Goal: Task Accomplishment & Management: Manage account settings

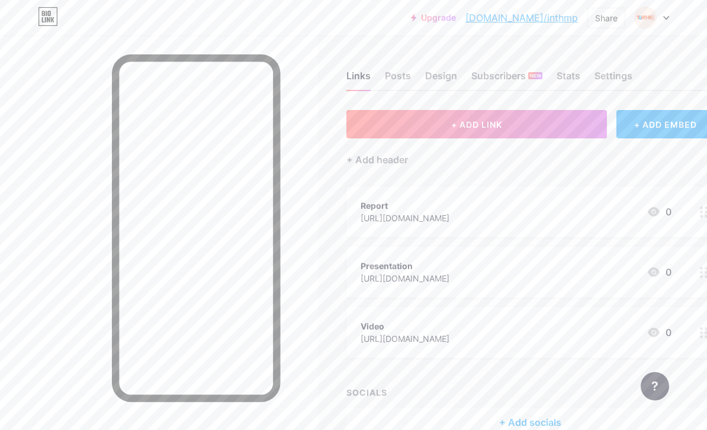
scroll to position [7, 62]
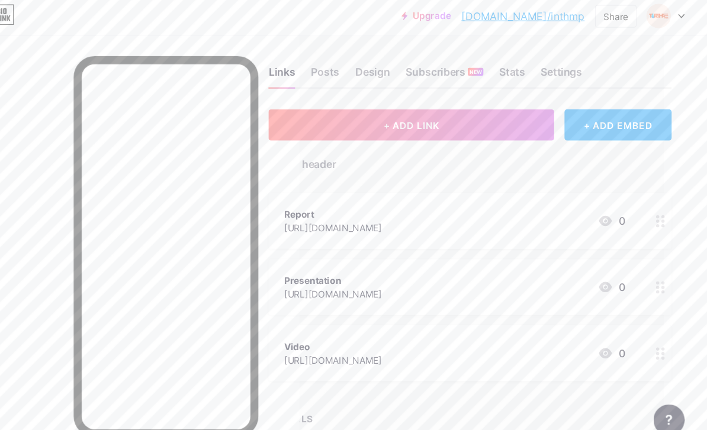
click at [335, 72] on div "Posts" at bounding box center [341, 72] width 26 height 21
click at [376, 69] on div "Design" at bounding box center [384, 72] width 32 height 21
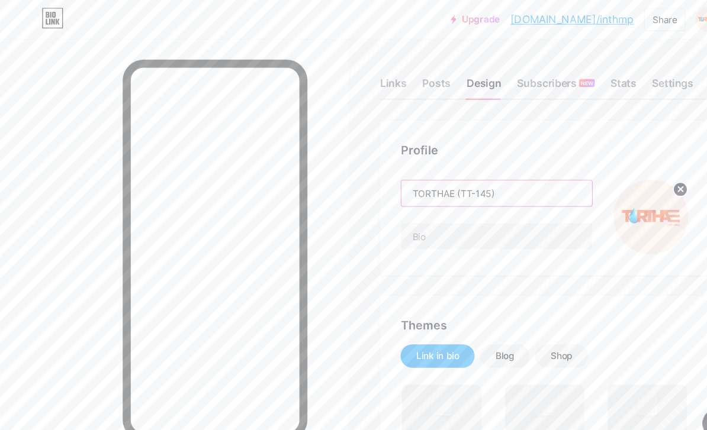
click at [469, 179] on input "TORTHAE (TT-145)" at bounding box center [453, 177] width 174 height 24
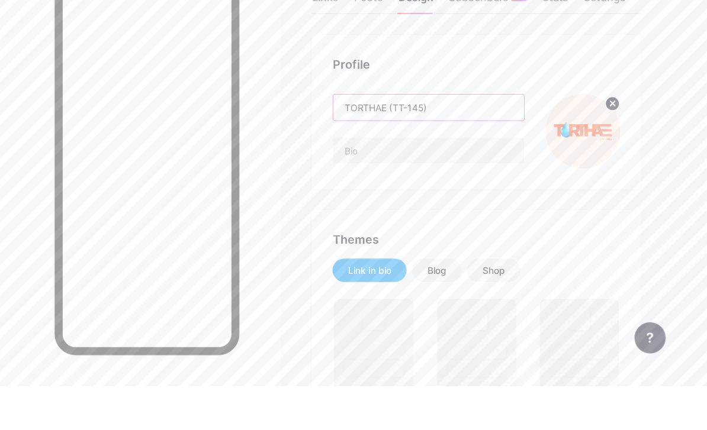
click at [429, 165] on input "TORTHAE (TT-145)" at bounding box center [453, 177] width 174 height 24
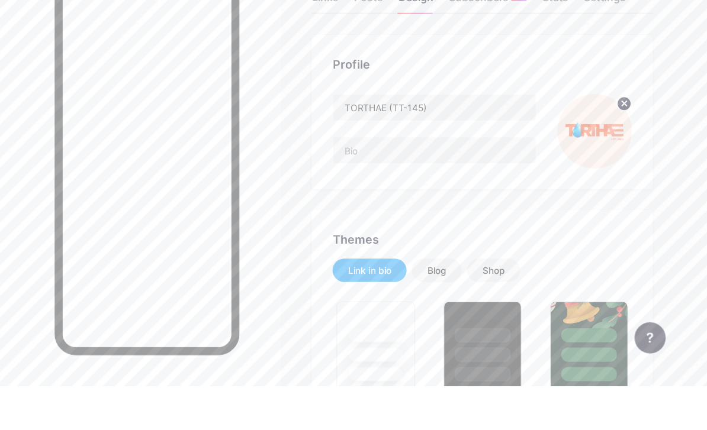
click at [439, 110] on div "Profile TORTHAE (TT-145)" at bounding box center [501, 180] width 311 height 141
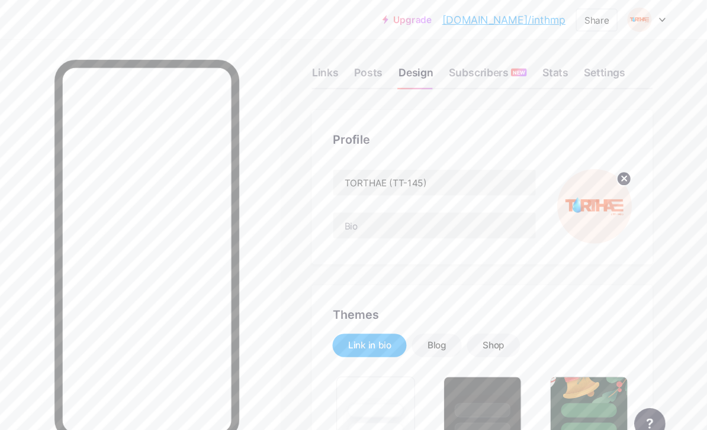
scroll to position [9, 0]
click at [346, 68] on div "Links" at bounding box center [358, 69] width 24 height 21
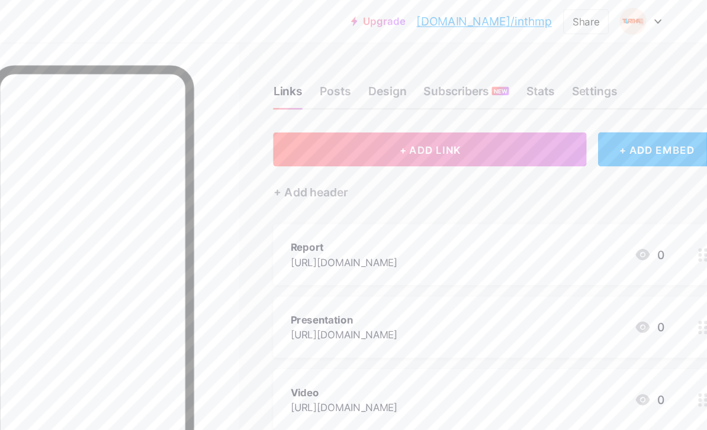
click at [421, 125] on button "+ ADD LINK" at bounding box center [476, 124] width 260 height 28
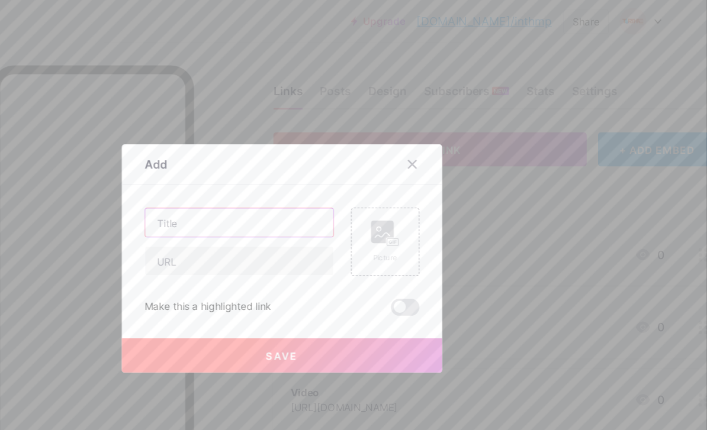
click at [245, 197] on input "text" at bounding box center [318, 185] width 156 height 24
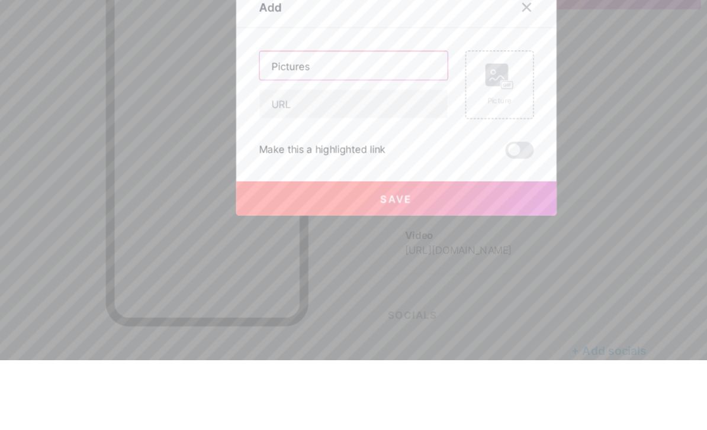
type input "Pictures"
click at [320, 205] on input "text" at bounding box center [318, 217] width 156 height 24
click at [427, 184] on rect at bounding box center [436, 193] width 19 height 19
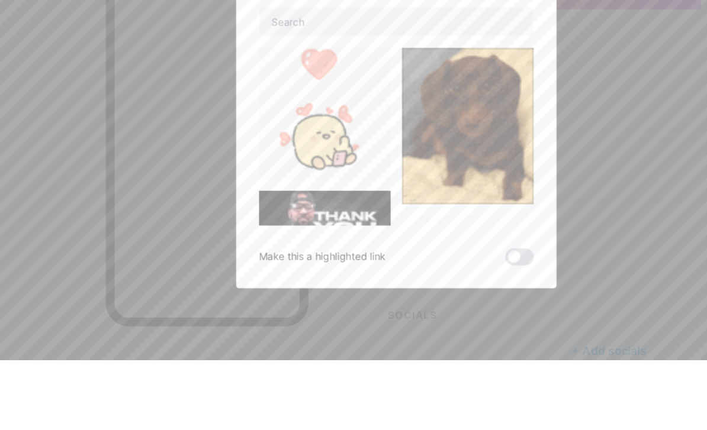
scroll to position [59, 0]
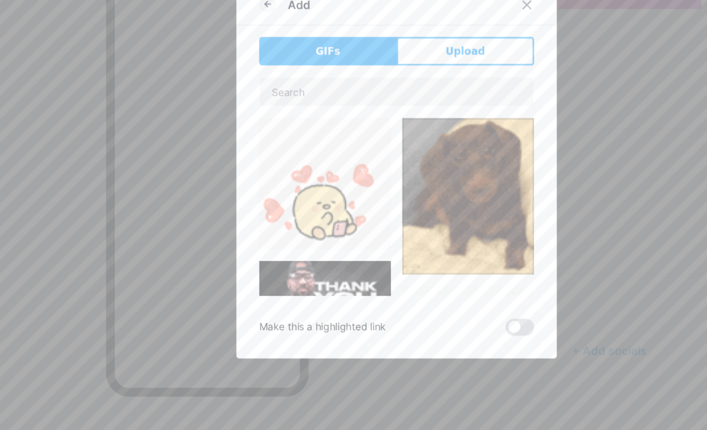
click at [417, 103] on button "Upload" at bounding box center [410, 115] width 114 height 24
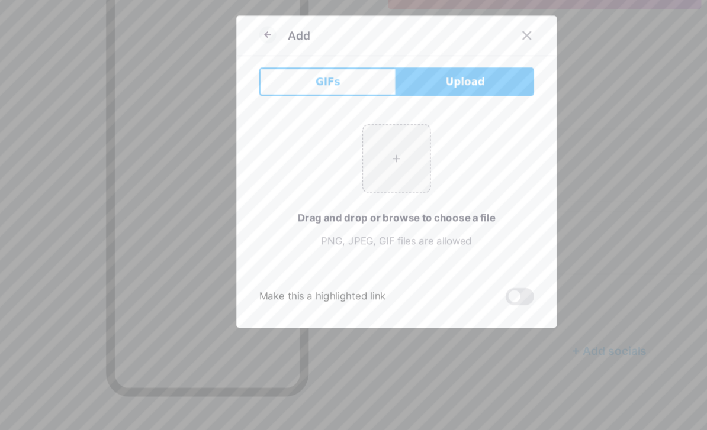
click at [337, 176] on input "file" at bounding box center [354, 204] width 56 height 56
type input "C:\fakepath\878B066B-6750-4321-B5DC-826AE0A01876.jpeg"
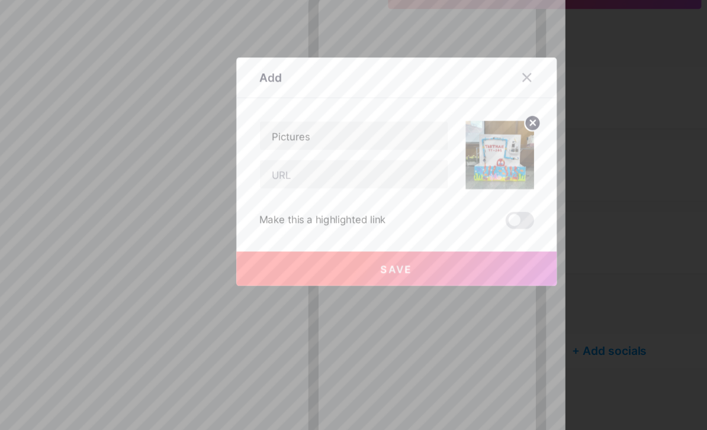
scroll to position [63, 0]
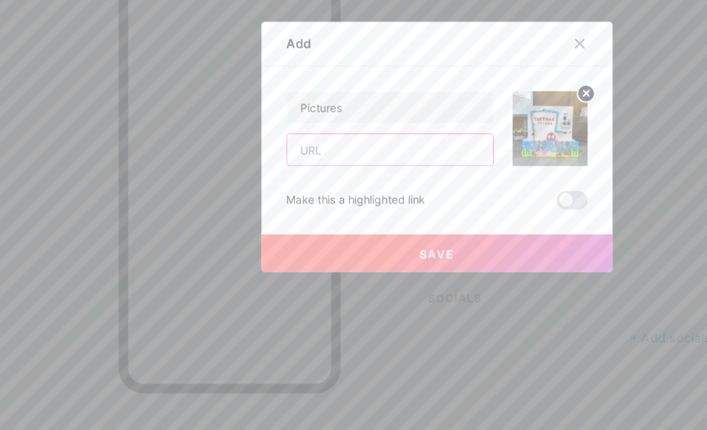
click at [317, 205] on input "text" at bounding box center [318, 217] width 156 height 24
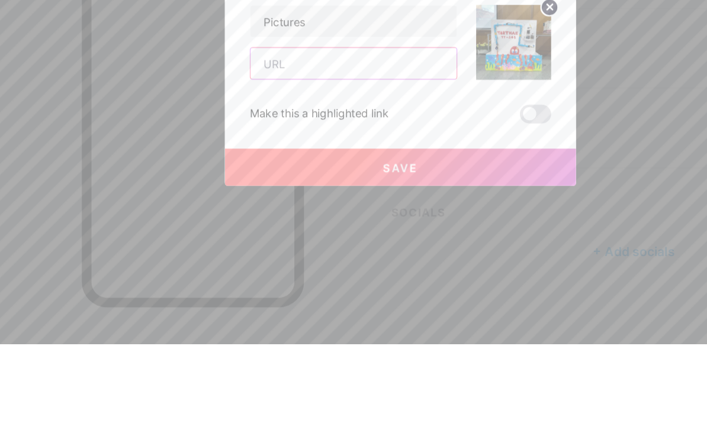
paste input "[URL][DOMAIN_NAME]"
type input "[URL][DOMAIN_NAME]"
click at [334, 263] on div "Save" at bounding box center [353, 286] width 266 height 47
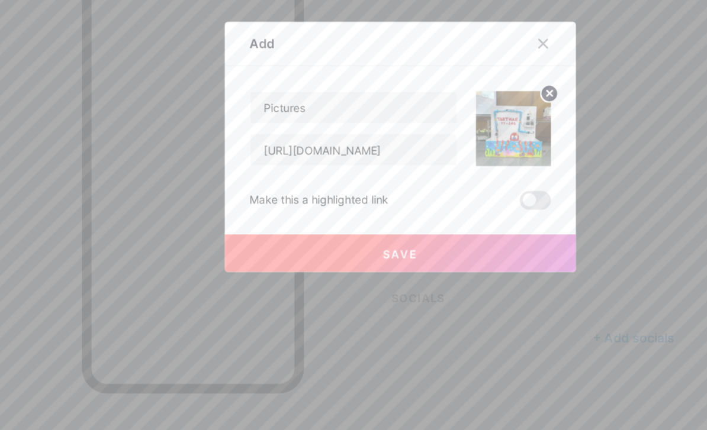
click at [319, 282] on button "Save" at bounding box center [353, 296] width 266 height 28
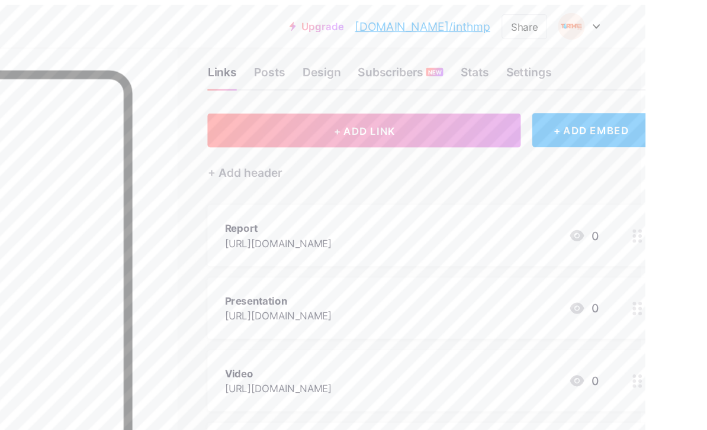
scroll to position [14, 56]
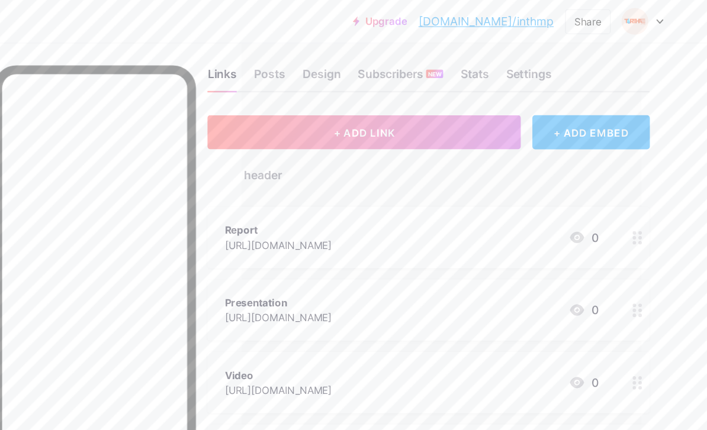
click at [643, 254] on icon at bounding box center [647, 258] width 8 height 11
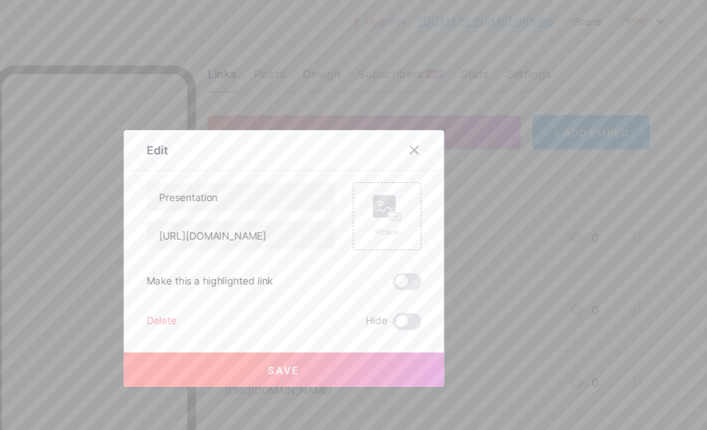
click at [427, 198] on div "Picture" at bounding box center [439, 180] width 24 height 36
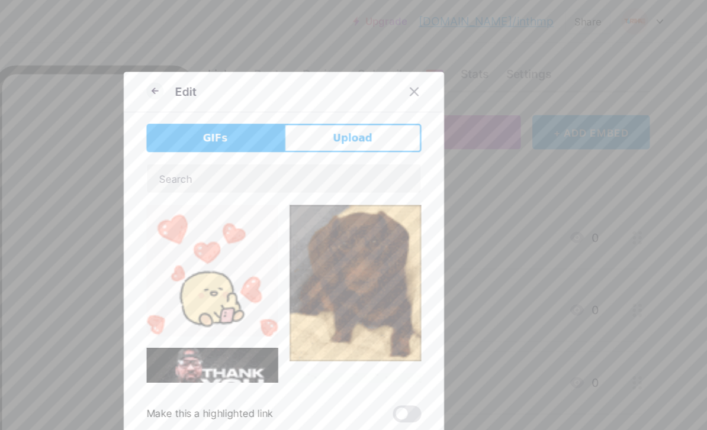
click at [353, 127] on button "Upload" at bounding box center [410, 115] width 114 height 24
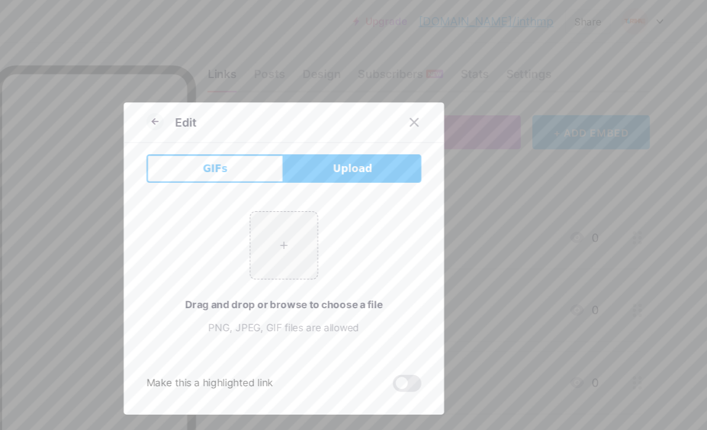
click at [326, 232] on input "file" at bounding box center [354, 204] width 56 height 56
type input "C:\fakepath\B246BA31-E8CB-415C-A438-EF24F364D6FF.png"
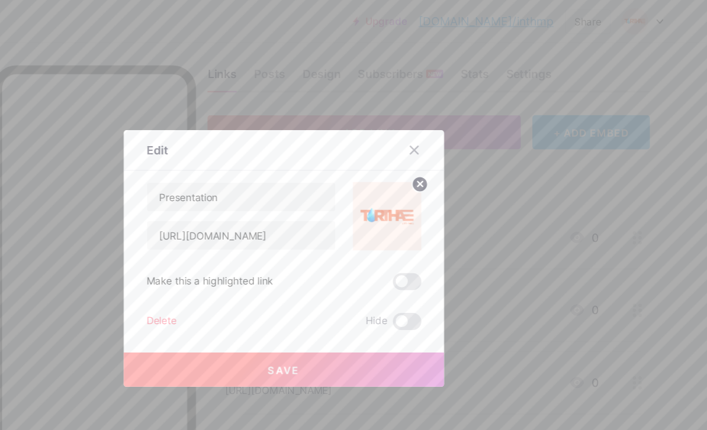
click at [337, 322] on button "Save" at bounding box center [353, 308] width 266 height 28
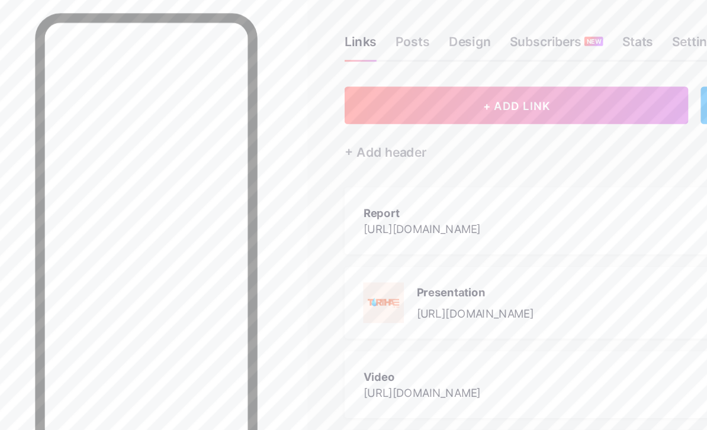
scroll to position [0, 7]
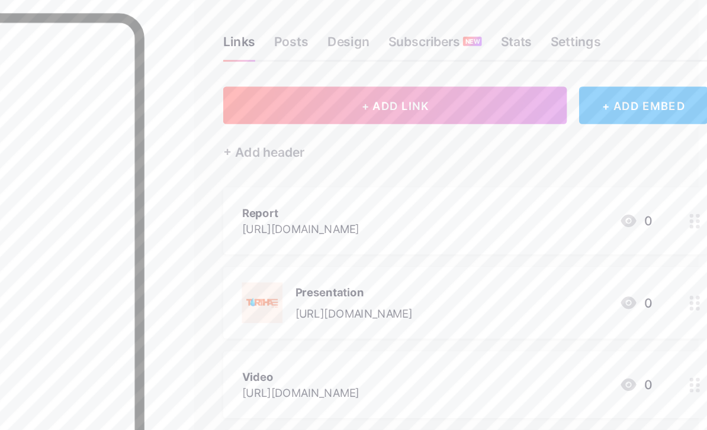
click at [693, 331] on icon at bounding box center [697, 336] width 8 height 11
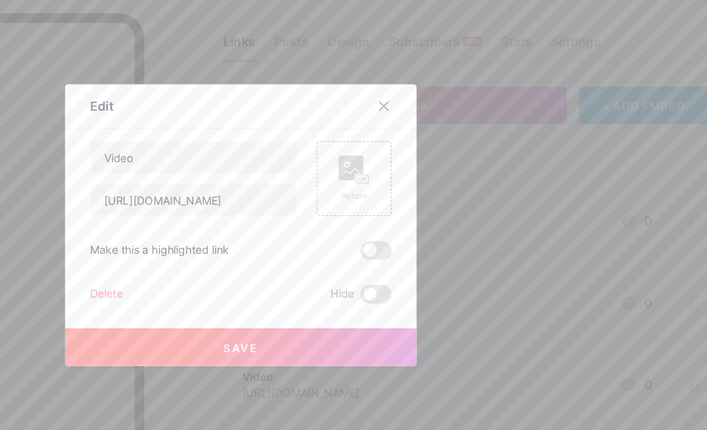
click at [411, 156] on div "Picture" at bounding box center [439, 180] width 57 height 57
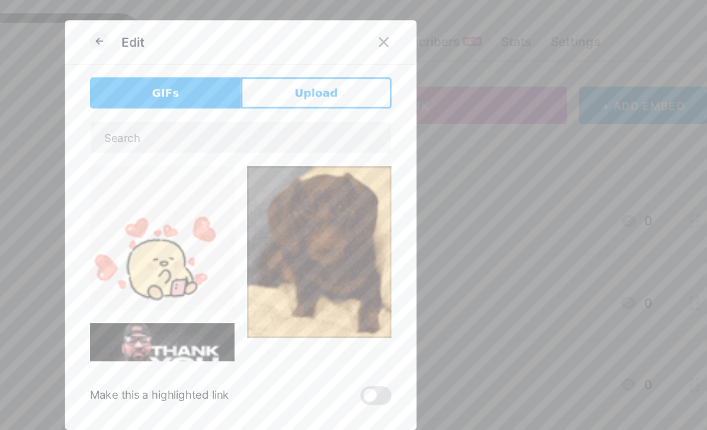
click at [353, 103] on button "Upload" at bounding box center [410, 115] width 114 height 24
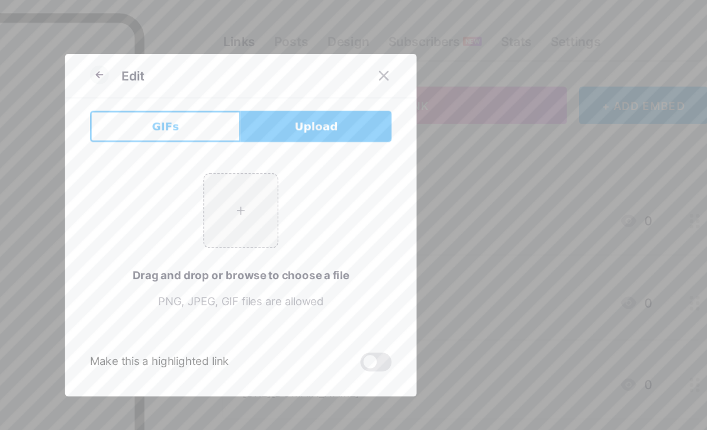
click at [326, 186] on input "file" at bounding box center [354, 204] width 56 height 56
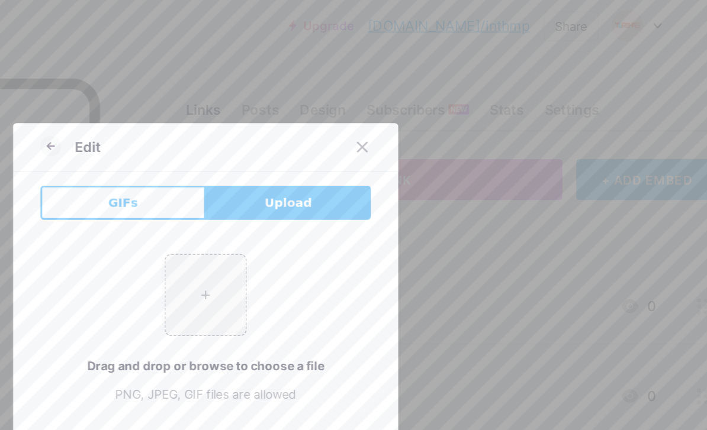
type input "C:\fakepath\443919DC-711C-4E17-B947-BF28E09B75CE.jpeg"
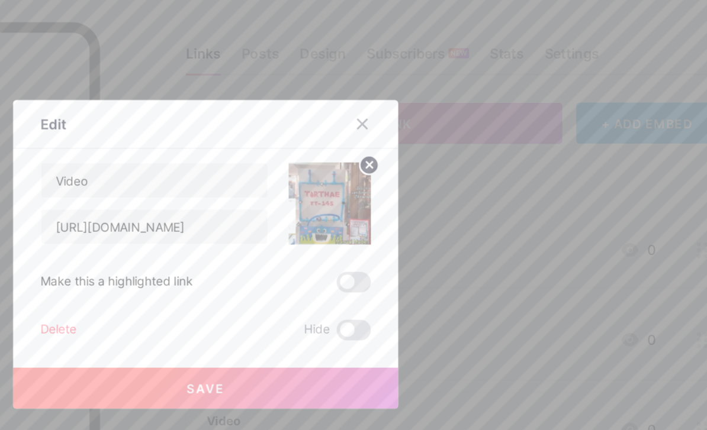
click at [220, 294] on button "Save" at bounding box center [353, 308] width 266 height 28
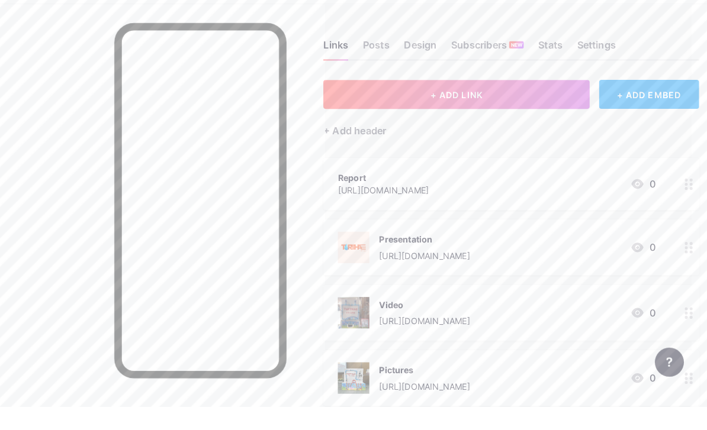
scroll to position [23, 30]
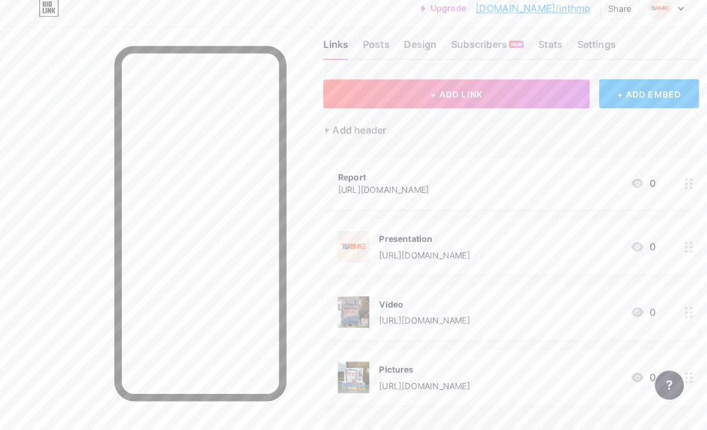
click at [675, 184] on circle at bounding box center [675, 185] width 3 height 3
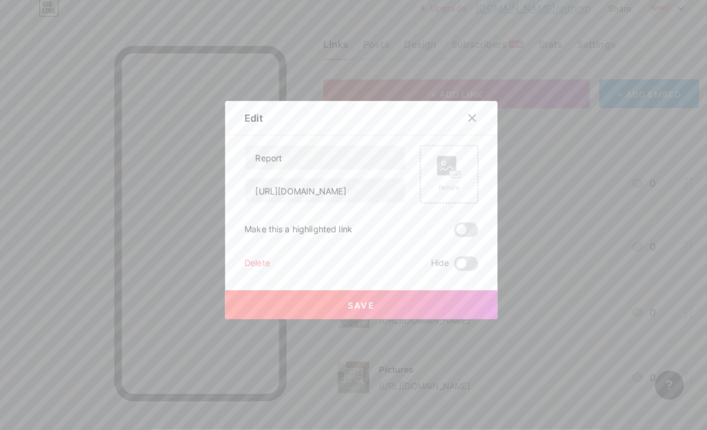
click at [455, 188] on div "Picture" at bounding box center [439, 180] width 57 height 57
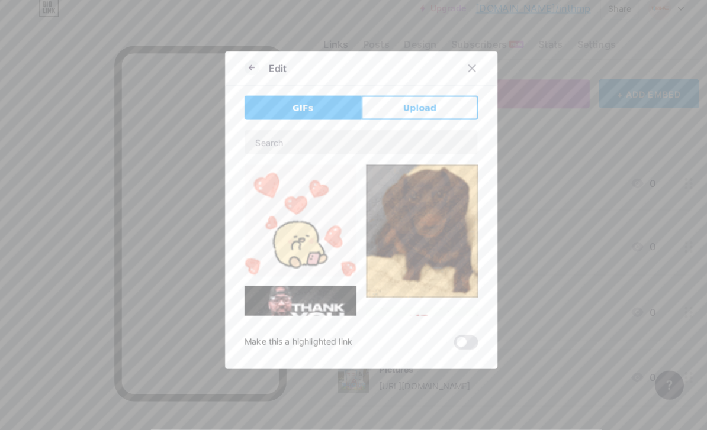
click at [439, 125] on button "Upload" at bounding box center [410, 115] width 114 height 24
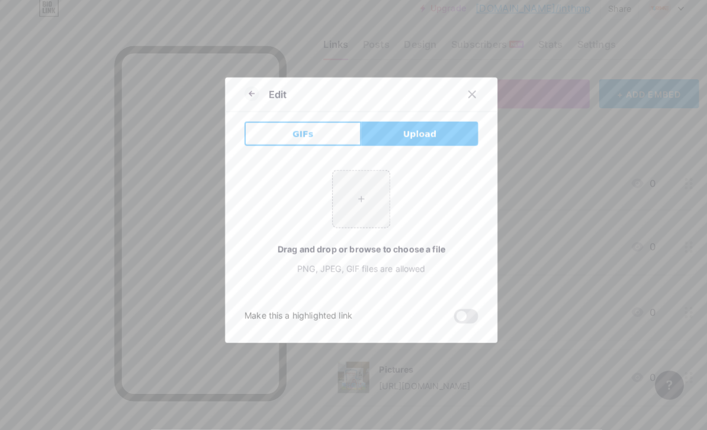
click at [360, 215] on input "file" at bounding box center [354, 204] width 56 height 56
type input "C:\fakepath\59EF181D-9937-4757-80BD-0A346449681F.png"
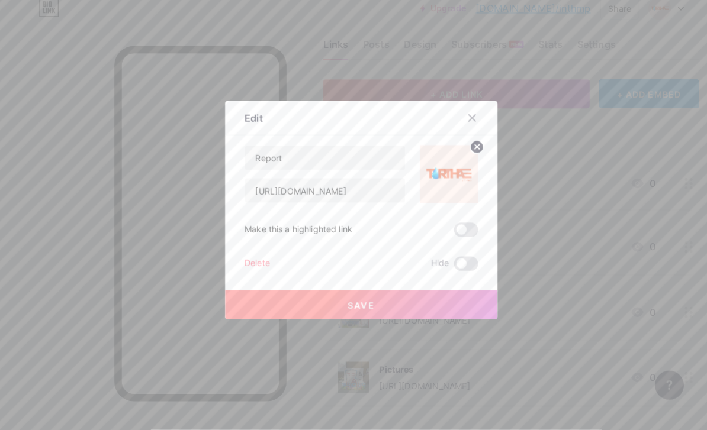
click at [407, 322] on button "Save" at bounding box center [353, 308] width 266 height 28
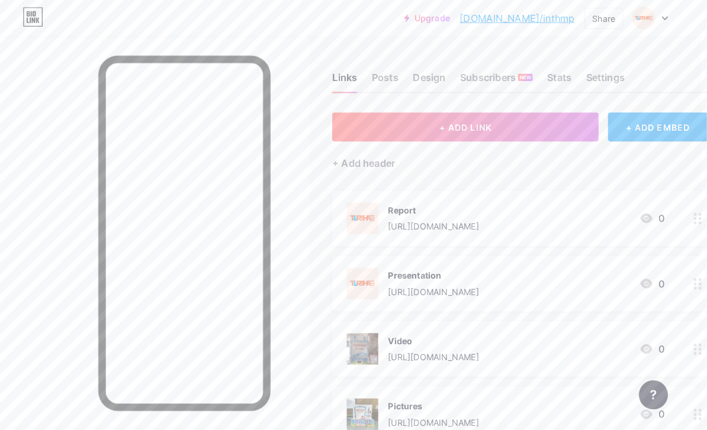
scroll to position [0, 7]
click at [595, 24] on div "Share" at bounding box center [606, 18] width 22 height 12
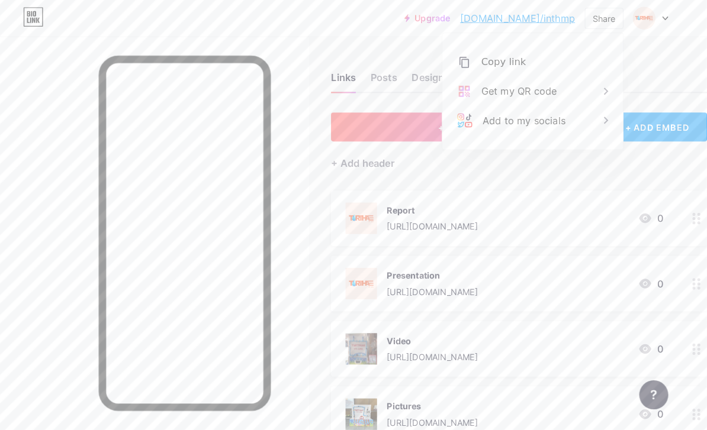
click at [569, 62] on div "Copy link" at bounding box center [536, 61] width 176 height 28
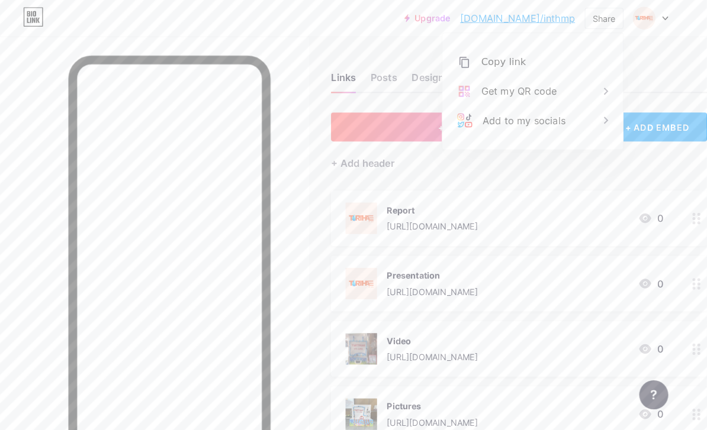
scroll to position [0, 0]
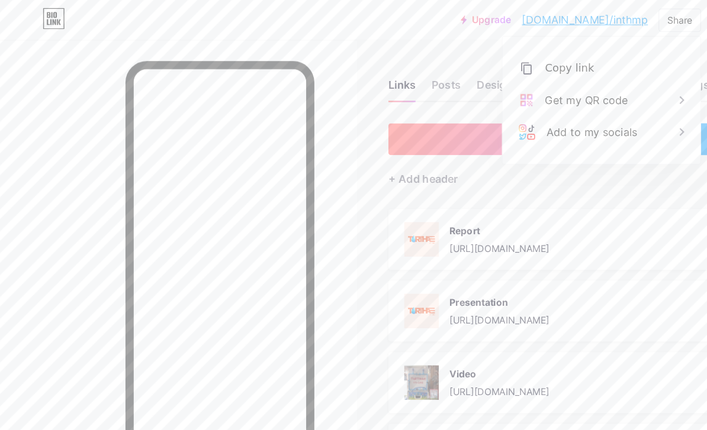
click at [527, 167] on div "+ ADD LINK + ADD EMBED + Add header Report https://drive.google.com/file/d/1lN9…" at bounding box center [530, 310] width 368 height 401
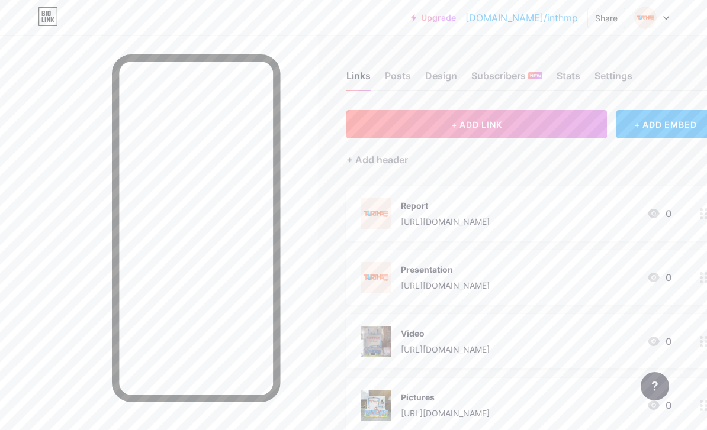
click at [667, 17] on icon at bounding box center [666, 18] width 6 height 4
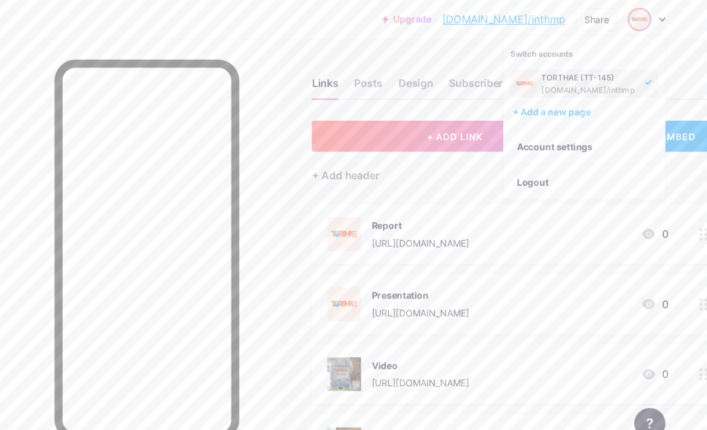
click at [545, 145] on link "Account settings" at bounding box center [595, 134] width 147 height 32
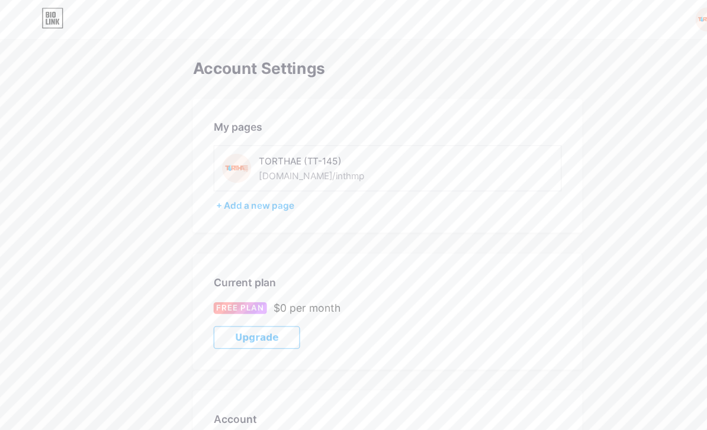
click at [207, 192] on div "+ Add a new page" at bounding box center [354, 188] width 315 height 12
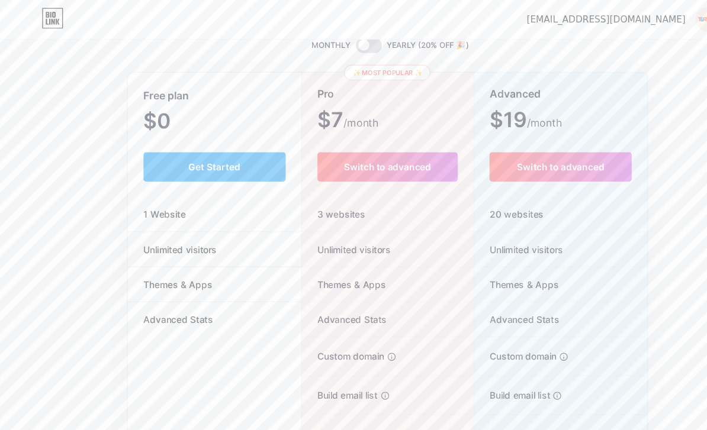
scroll to position [48, 0]
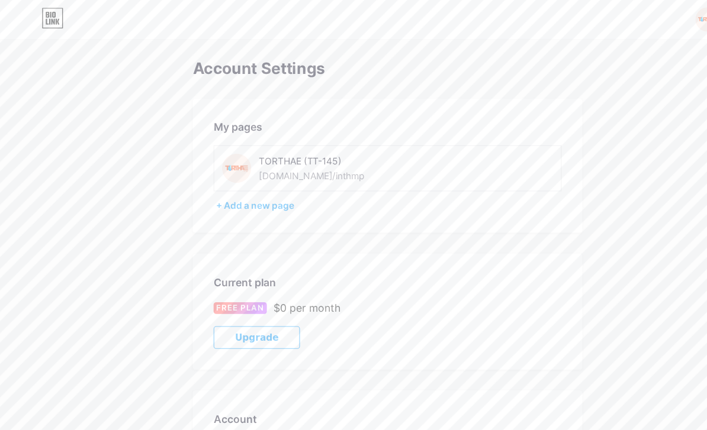
click at [636, 17] on img at bounding box center [645, 18] width 22 height 22
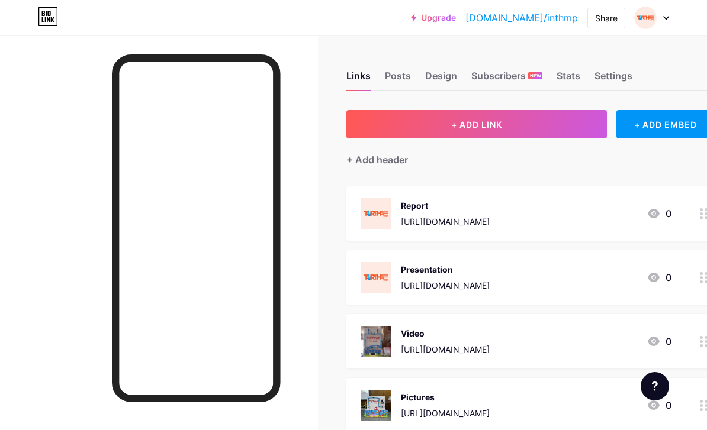
click at [652, 24] on img at bounding box center [645, 18] width 22 height 22
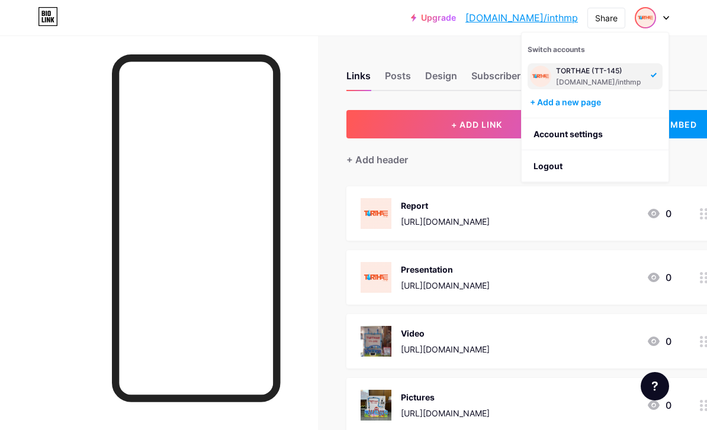
click at [625, 172] on li "Logout" at bounding box center [595, 166] width 147 height 32
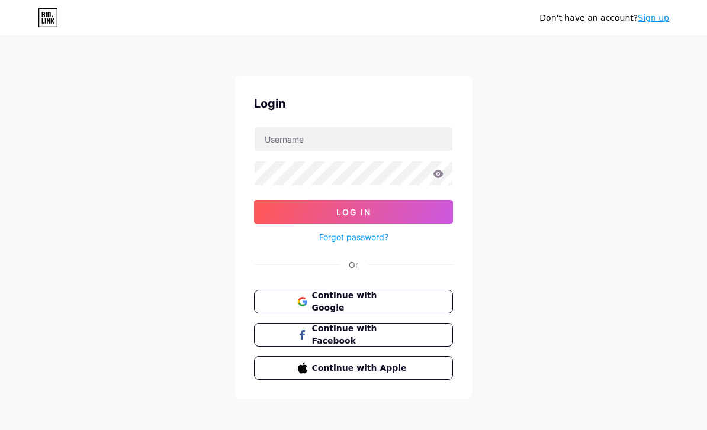
click at [397, 301] on span "Continue with Google" at bounding box center [361, 301] width 98 height 25
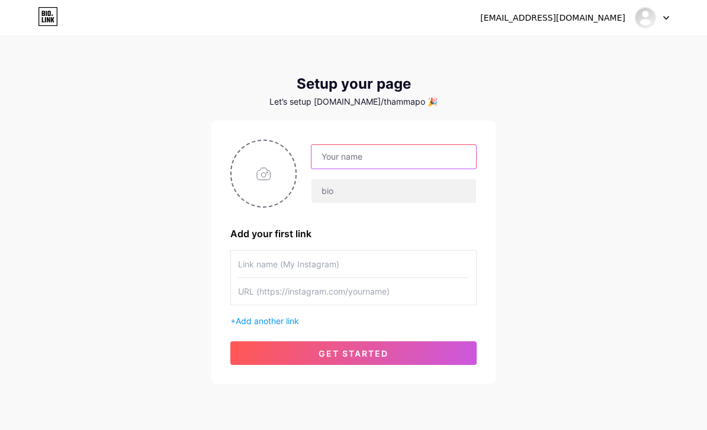
click at [409, 167] on input "text" at bounding box center [393, 157] width 165 height 24
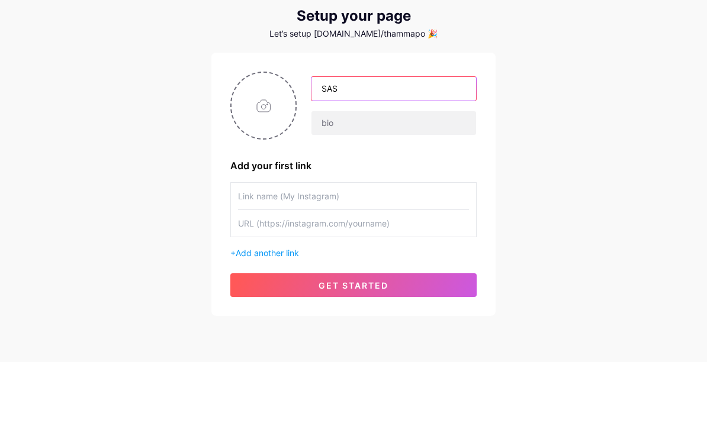
type input "SAS"
click at [411, 179] on input "text" at bounding box center [393, 191] width 165 height 24
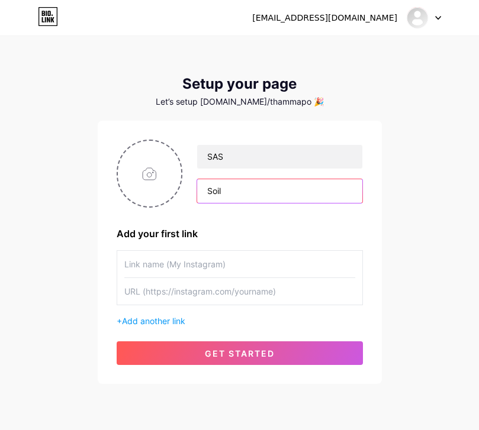
click at [243, 195] on input "Soil" at bounding box center [279, 191] width 165 height 24
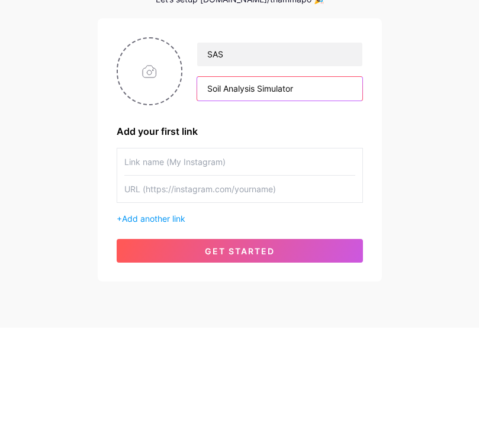
type input "Soil Analysis Simulator"
click at [150, 141] on input "file" at bounding box center [150, 174] width 64 height 66
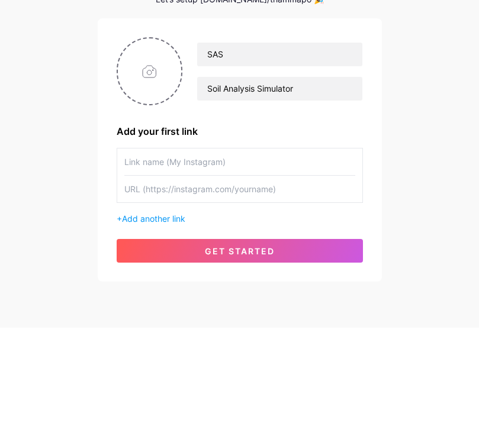
scroll to position [39, 0]
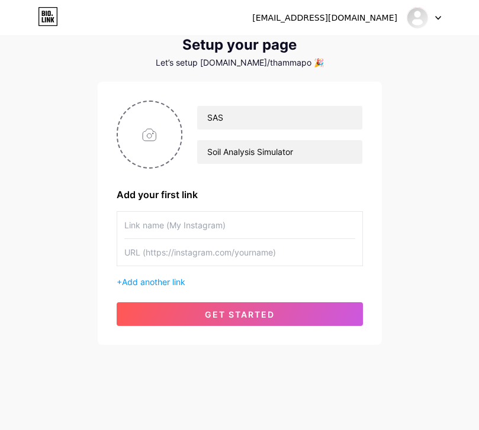
click at [139, 134] on input "file" at bounding box center [150, 135] width 64 height 66
type input "C:\fakepath\1002953B-F2C4-4624-8AC4-8BF81E32F678.png"
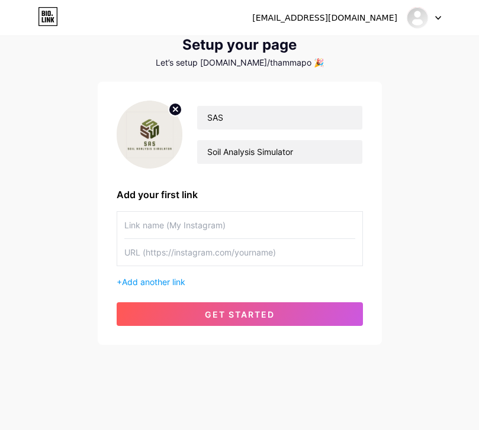
click at [169, 108] on circle at bounding box center [175, 109] width 13 height 13
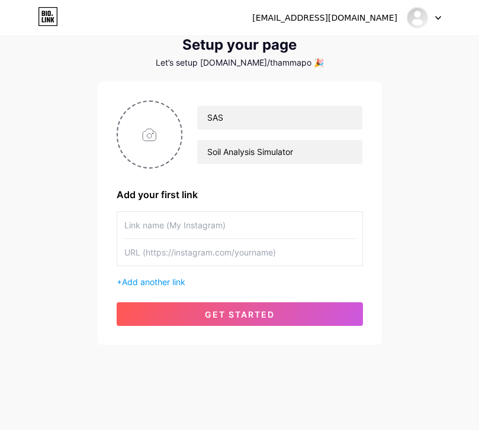
click at [140, 142] on input "file" at bounding box center [150, 135] width 64 height 66
type input "C:\fakepath\A4CE4DD5-C8A8-4F26-A3E0-CA9A6B01D495.png"
click at [140, 223] on input "text" at bounding box center [239, 225] width 231 height 27
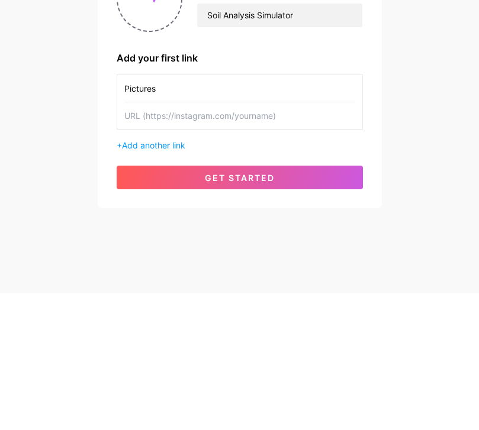
type input "Pictures"
click at [436, 142] on div "thammapohn.ppt@gmail.com Dashboard Logout Setup your page Let’s setup bio.link/…" at bounding box center [239, 172] width 479 height 422
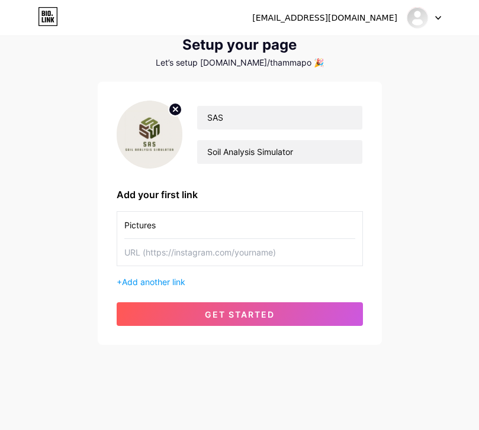
click at [291, 253] on input "text" at bounding box center [239, 252] width 231 height 27
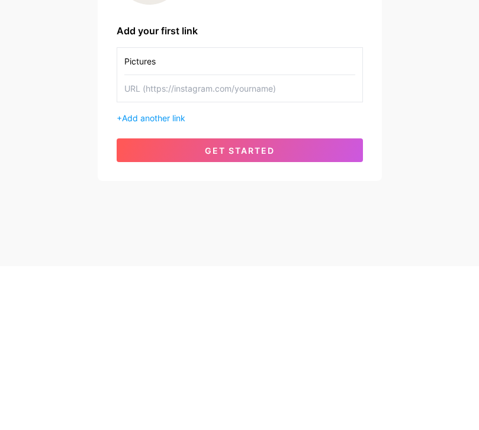
paste input "https://drive.google.com/file/d/1JTeBBjNFbtFAoBLr9HOttwGhzkc3Ul5n/view?usp=driv…"
type input "https://drive.google.com/file/d/1JTeBBjNFbtFAoBLr9HOttwGhzkc3Ul5n/view?usp=driv…"
click at [411, 144] on div "thammapohn.ppt@gmail.com Dashboard Logout Setup your page Let’s setup bio.link/…" at bounding box center [239, 172] width 479 height 422
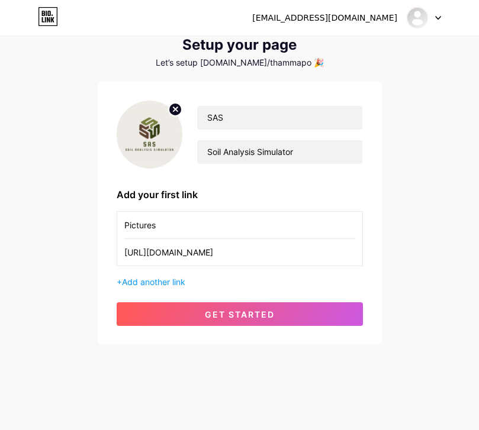
click at [150, 319] on button "get started" at bounding box center [240, 314] width 246 height 24
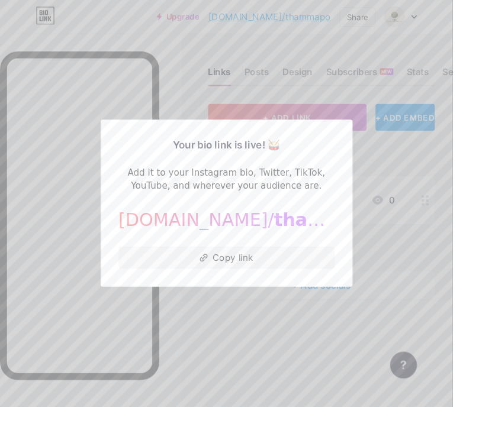
click at [431, 269] on div at bounding box center [239, 215] width 479 height 430
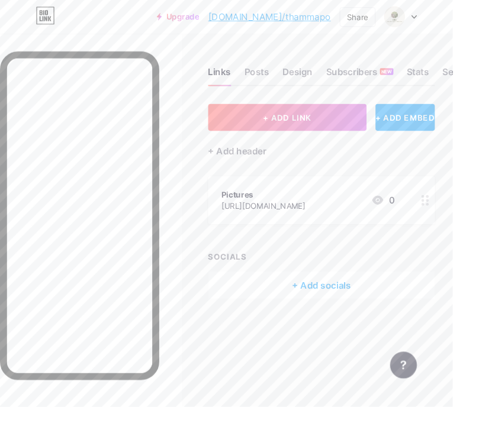
click at [270, 87] on div "Posts" at bounding box center [272, 79] width 26 height 21
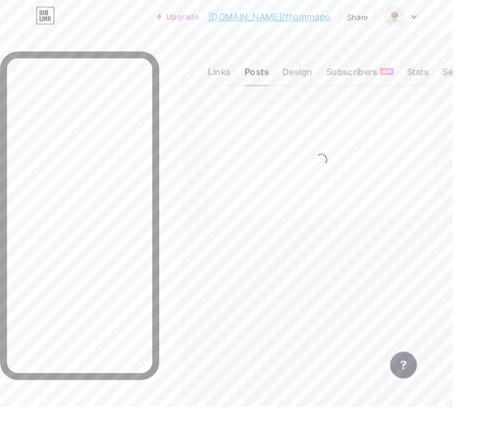
click at [299, 78] on div "Design" at bounding box center [315, 79] width 32 height 21
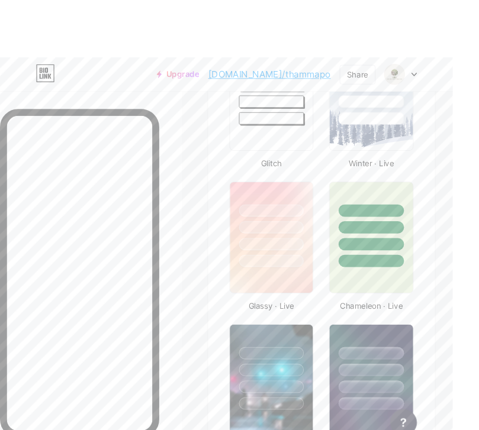
scroll to position [661, 0]
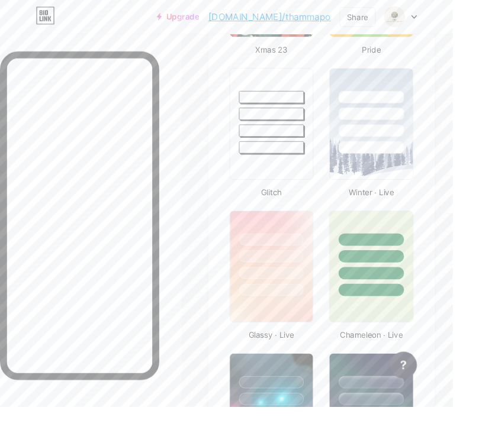
click at [392, 295] on div at bounding box center [392, 289] width 69 height 13
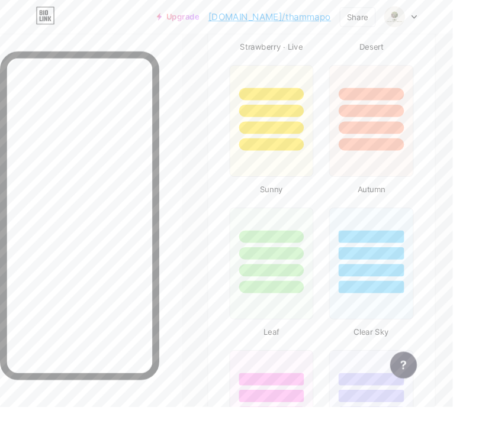
scroll to position [1423, 0]
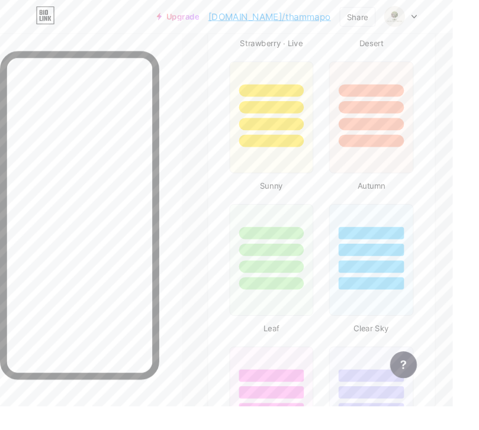
click at [304, 349] on div "Leaf" at bounding box center [287, 348] width 96 height 12
click at [305, 308] on div at bounding box center [287, 274] width 89 height 118
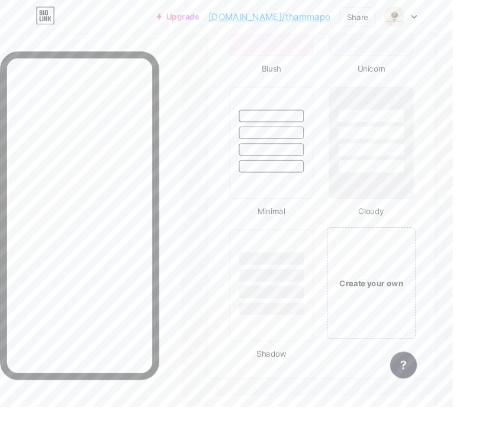
scroll to position [1849, 0]
click at [416, 289] on div "Create your own" at bounding box center [393, 299] width 94 height 118
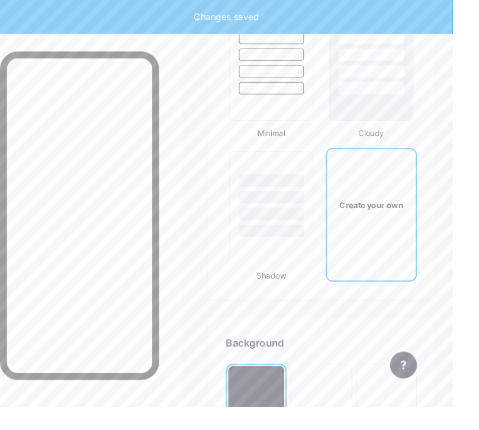
scroll to position [2220, 0]
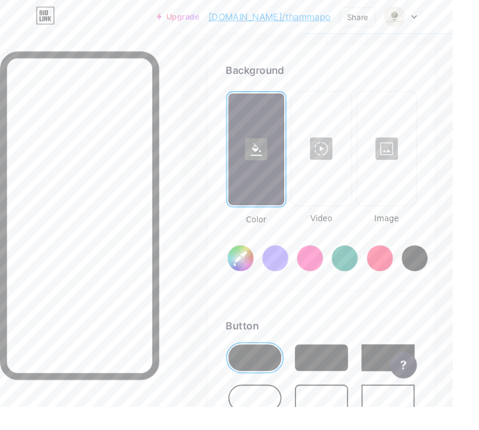
type input "#ffffff"
type input "#000000"
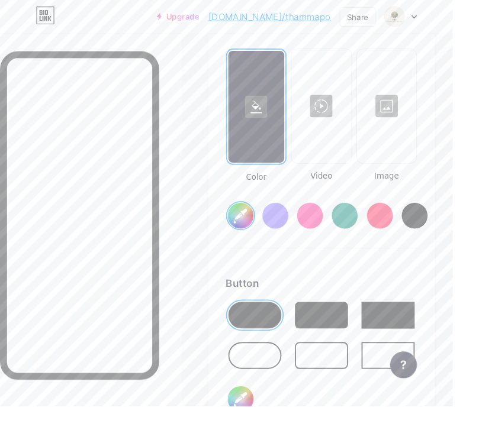
scroll to position [2266, 0]
click at [253, 231] on input "#ffffff" at bounding box center [254, 227] width 27 height 27
click at [252, 423] on input "#000000" at bounding box center [254, 421] width 27 height 27
type input "#798048"
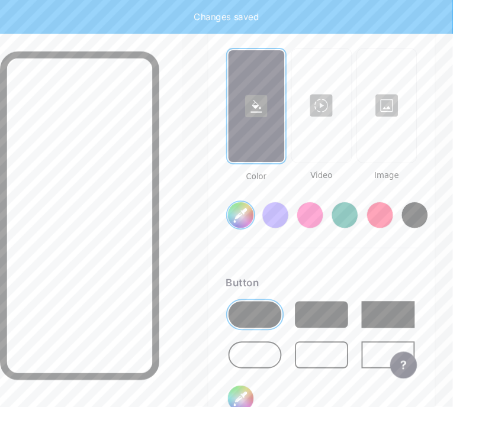
type input "#ffffff"
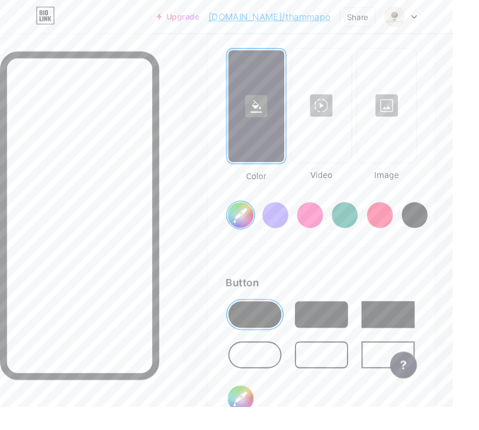
click at [268, 120] on icon at bounding box center [271, 113] width 12 height 14
click at [135, 430] on div at bounding box center [84, 259] width 169 height 411
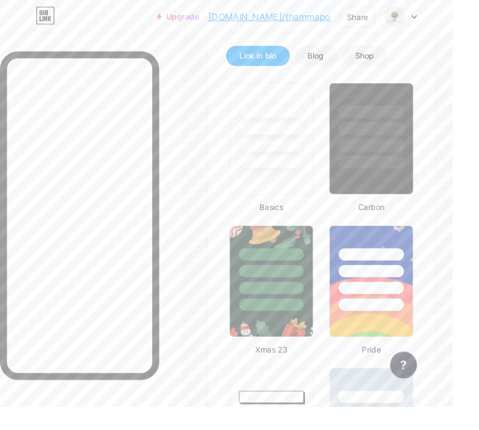
scroll to position [0, 0]
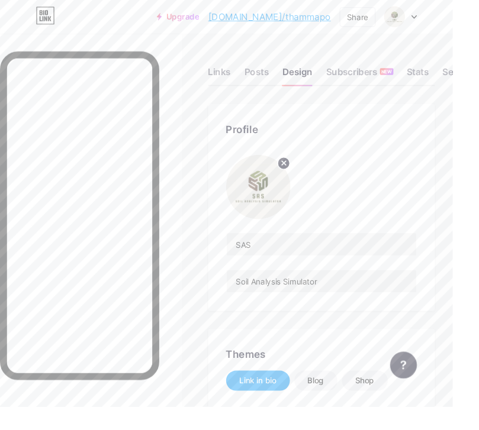
click at [237, 75] on div "Links" at bounding box center [232, 79] width 24 height 21
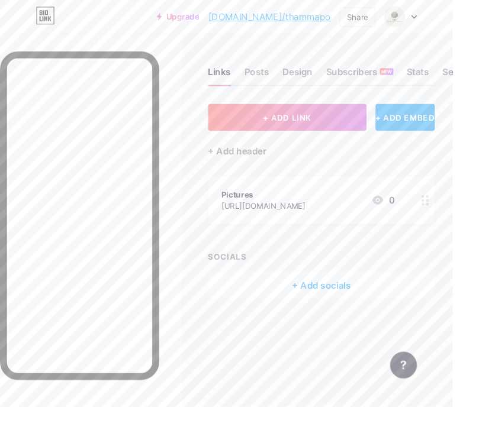
click at [264, 131] on button "+ ADD LINK" at bounding box center [304, 124] width 168 height 28
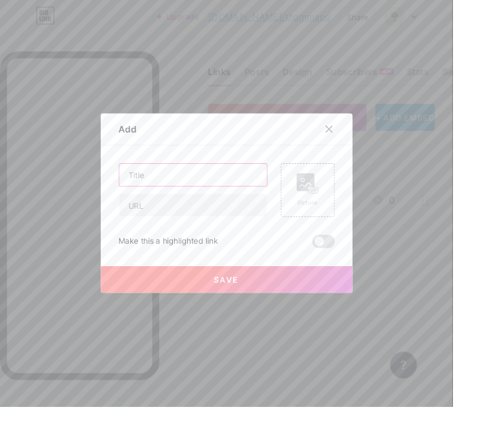
click at [144, 197] on input "text" at bounding box center [204, 185] width 156 height 24
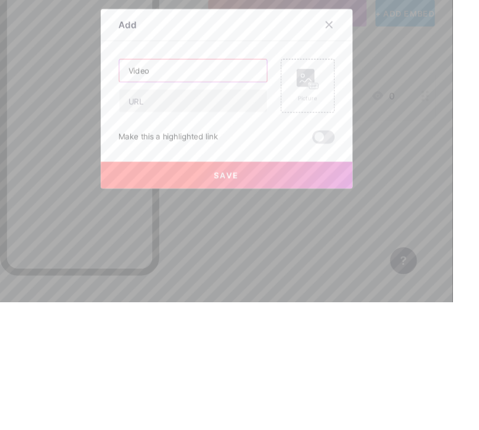
type input "Video"
click at [144, 205] on input "text" at bounding box center [204, 217] width 156 height 24
paste input "https://drive.google.com/file/d/1iGPIV670Vy1ErLK7-T-APcEi_RYVqLTs/view?usp=driv…"
type input "https://drive.google.com/file/d/1iGPIV670Vy1ErLK7-T-APcEi_RYVqLTs/view?usp=driv…"
click at [277, 249] on div "Make this a highlighted link" at bounding box center [239, 256] width 228 height 14
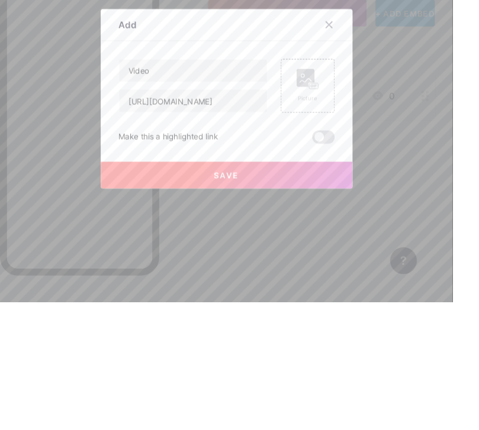
scroll to position [12, 0]
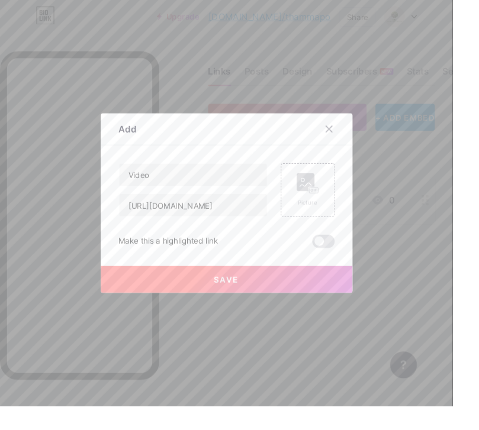
click at [280, 310] on button "Save" at bounding box center [240, 296] width 266 height 28
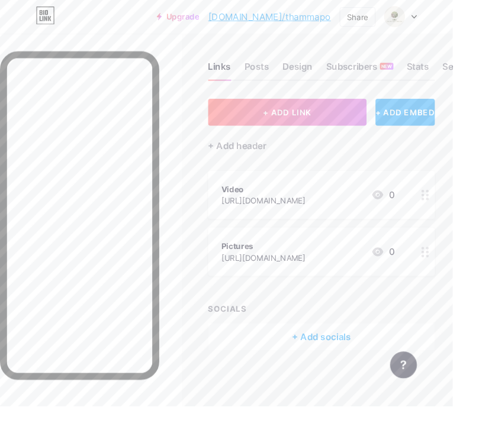
click at [361, 108] on button "+ ADD LINK" at bounding box center [304, 119] width 168 height 28
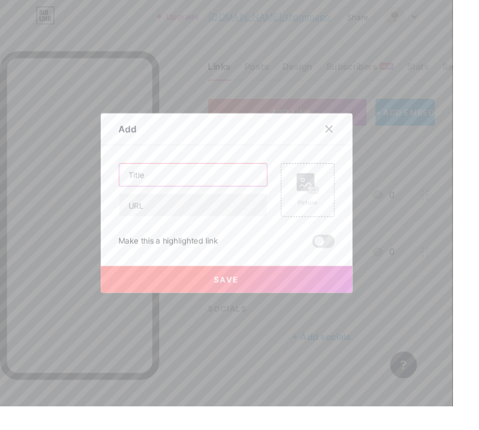
click at [253, 197] on input "text" at bounding box center [204, 185] width 156 height 24
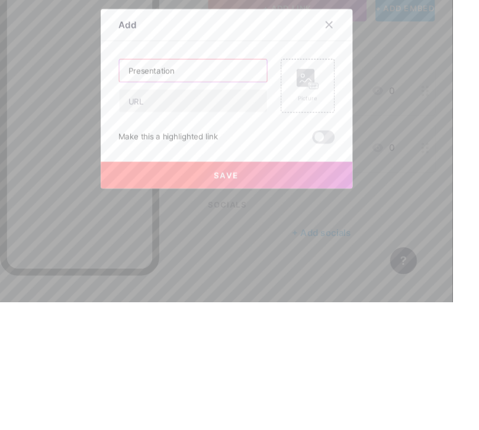
type input "Presentation"
click at [271, 263] on div "Save" at bounding box center [240, 286] width 266 height 47
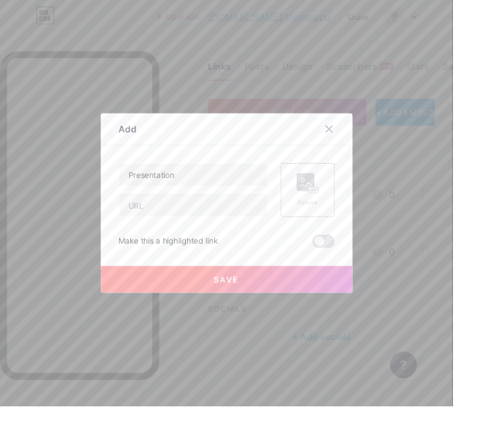
click at [331, 202] on rect at bounding box center [323, 193] width 19 height 19
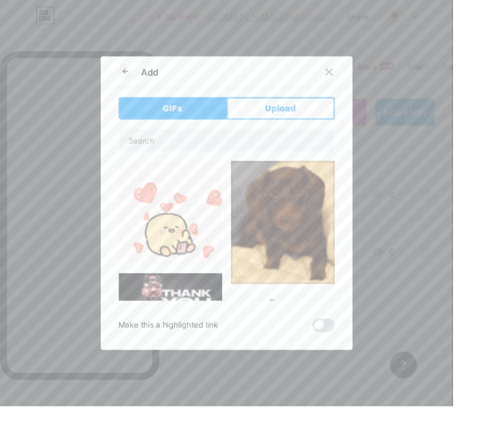
click at [328, 127] on button "Upload" at bounding box center [297, 115] width 114 height 24
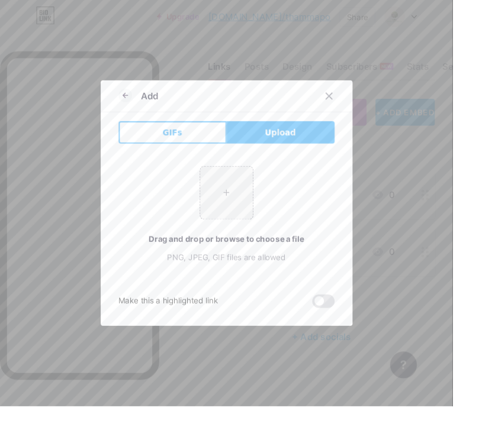
click at [249, 221] on input "file" at bounding box center [240, 204] width 56 height 56
type input "C:\fakepath\04AD854D-FD56-4C5A-93D8-F6FFB265CA23.png"
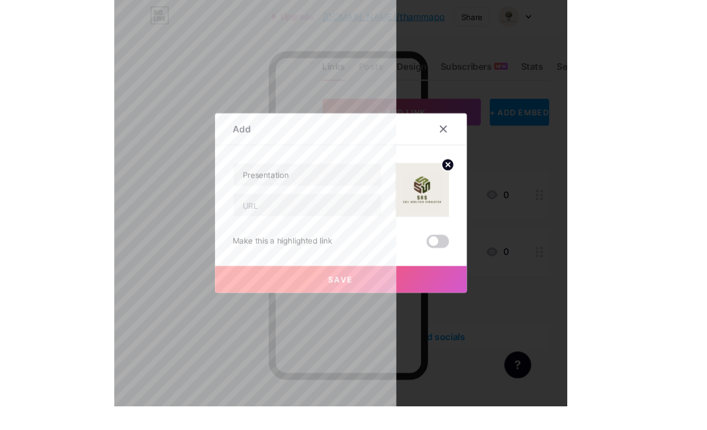
scroll to position [38, 0]
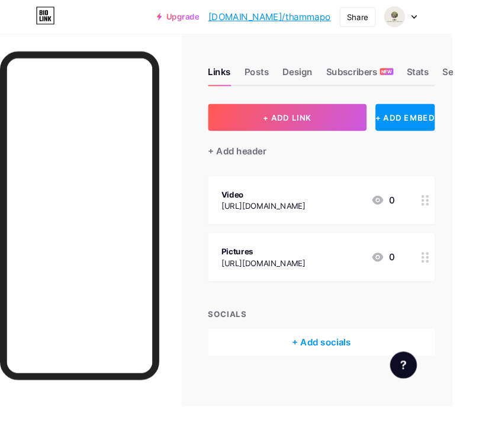
click at [333, 125] on button "+ ADD LINK" at bounding box center [304, 124] width 168 height 28
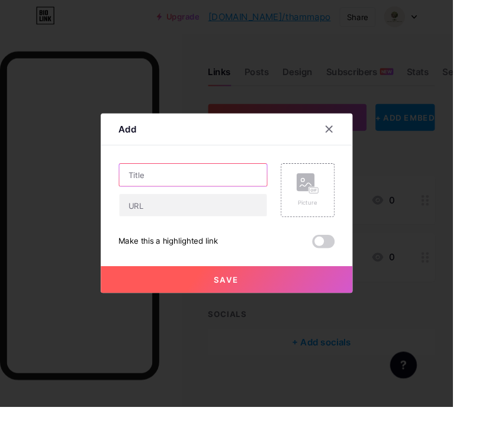
click at [143, 197] on input "text" at bounding box center [204, 185] width 156 height 24
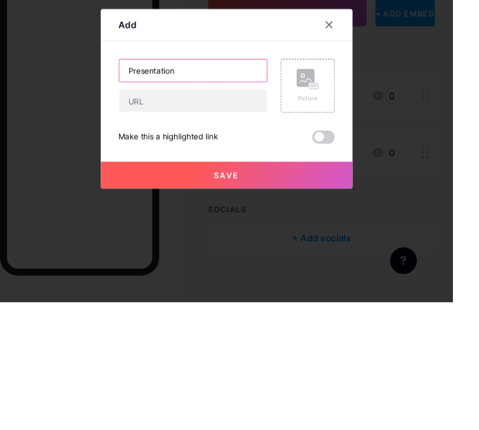
type input "Presentation"
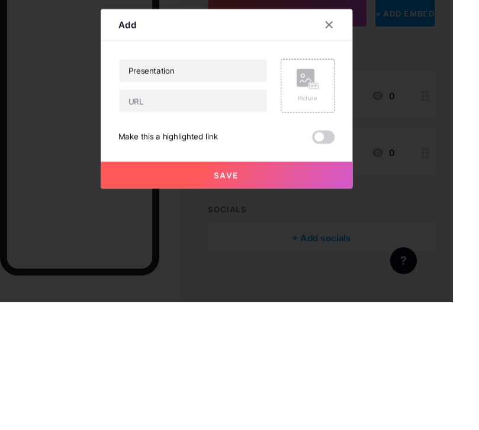
click at [341, 173] on div "Picture" at bounding box center [325, 201] width 57 height 57
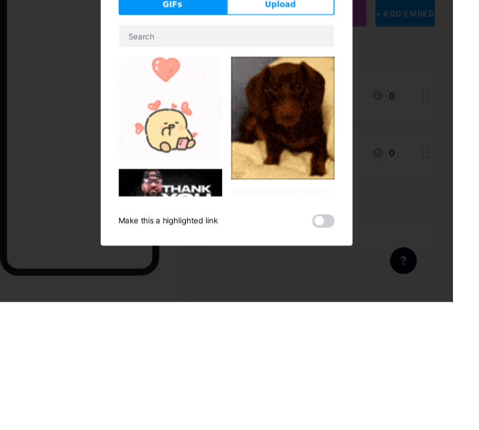
scroll to position [12, 0]
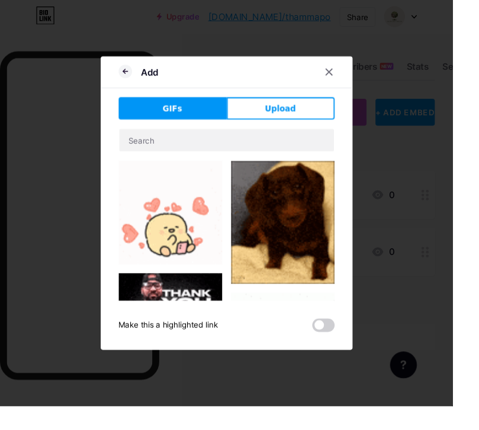
click at [251, 127] on button "Upload" at bounding box center [297, 115] width 114 height 24
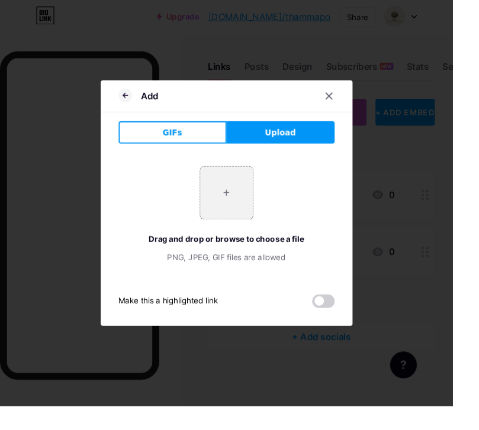
click at [222, 226] on input "file" at bounding box center [240, 204] width 56 height 56
type input "C:\fakepath\5BAB7C6A-97AA-47C8-AC96-4BA8A0AA8B8B.png"
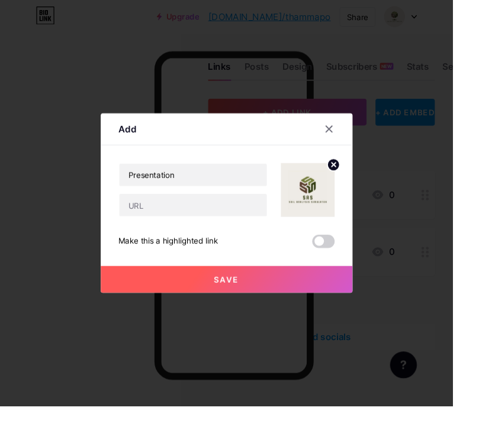
scroll to position [0, 0]
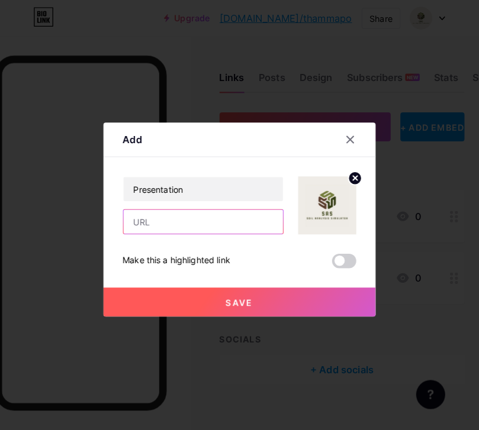
click at [244, 229] on input "text" at bounding box center [204, 217] width 156 height 24
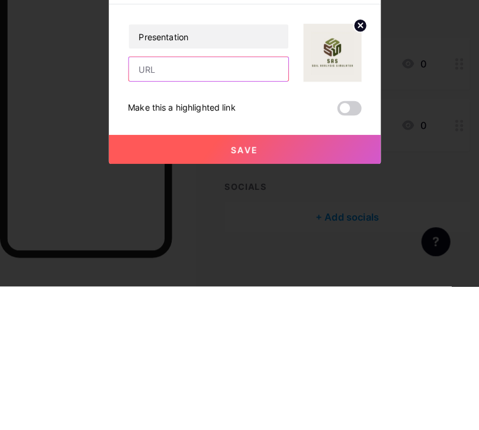
paste input "https://drive.google.com/file/d/1JBeEuIsuzQi7A8pMA8dxnF1Q4GtjXliL/view?usp=driv…"
type input "https://drive.google.com/file/d/1JBeEuIsuzQi7A8pMA8dxnF1Q4GtjXliL/view?usp=driv…"
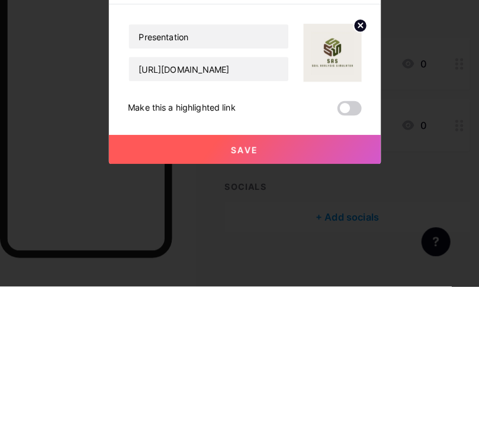
click at [333, 282] on button "Save" at bounding box center [240, 296] width 266 height 28
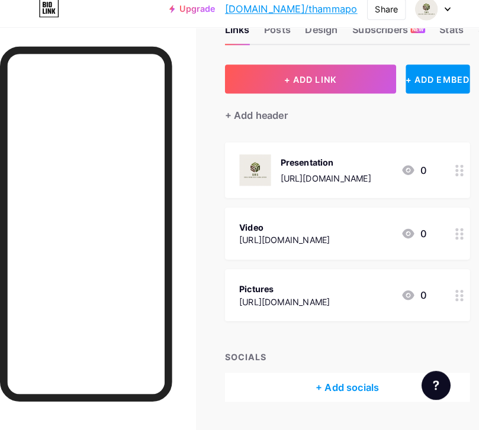
click at [449, 233] on icon at bounding box center [450, 238] width 8 height 11
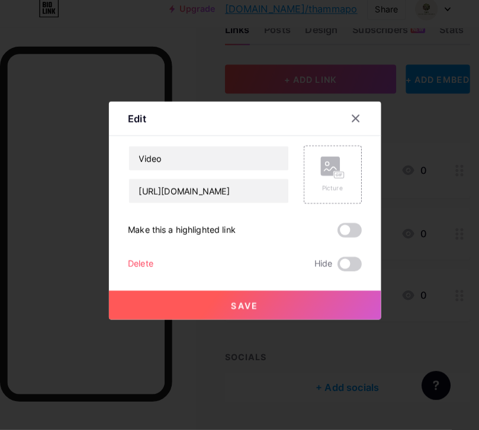
click at [329, 197] on div "Picture" at bounding box center [326, 180] width 24 height 36
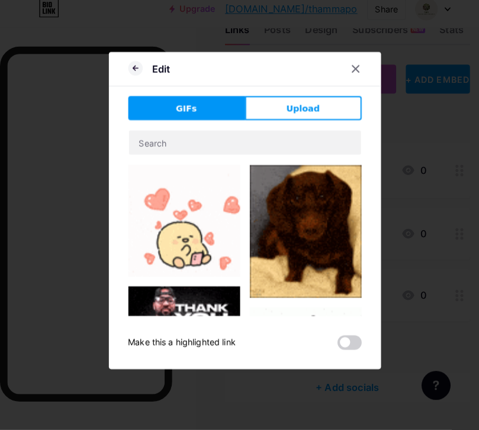
click at [327, 120] on button "Upload" at bounding box center [297, 115] width 114 height 24
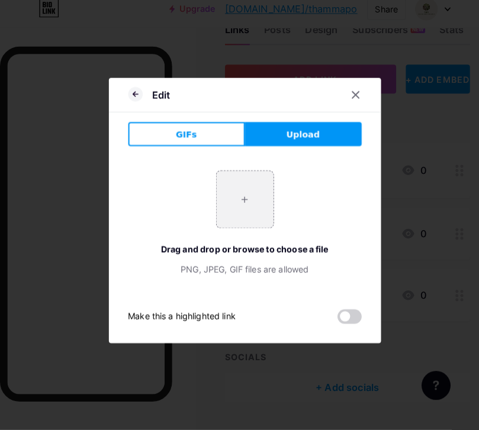
click at [257, 218] on input "file" at bounding box center [240, 204] width 56 height 56
type input "C:\fakepath\6AFACFF8-28F0-4931-BDE8-F1B67B69E215.jpeg"
click at [239, 232] on input "file" at bounding box center [240, 204] width 56 height 56
click at [243, 232] on input "file" at bounding box center [240, 204] width 56 height 56
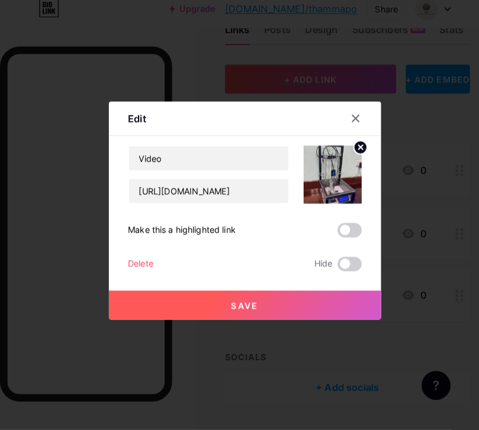
click at [254, 224] on div "Video https://drive.google.com/file/d/1iGPIV670Vy1ErLK7-T-APcEi_RYVqLTs/view?us…" at bounding box center [239, 213] width 228 height 123
click at [340, 198] on img at bounding box center [325, 180] width 57 height 57
click at [350, 160] on circle at bounding box center [352, 153] width 13 height 13
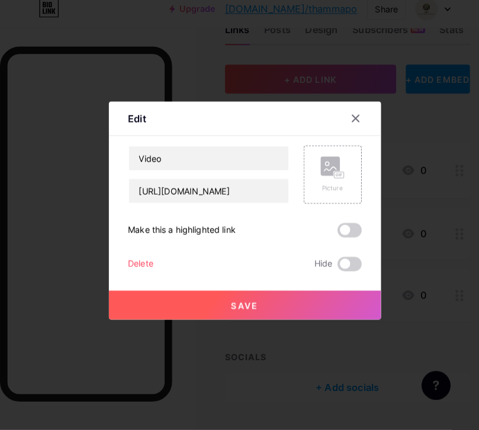
click at [327, 198] on div "Picture" at bounding box center [326, 180] width 24 height 36
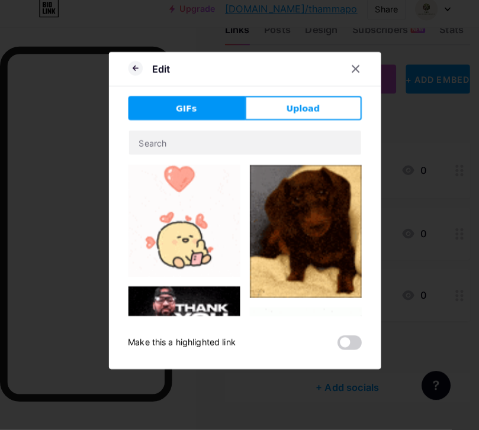
click at [327, 127] on button "Upload" at bounding box center [297, 115] width 114 height 24
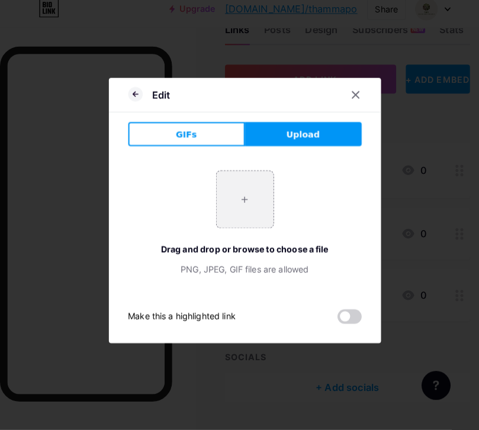
click at [275, 224] on div "+ Drag and drop or browse to choose a file PNG, JPEG, GIF files are allowed" at bounding box center [239, 227] width 228 height 103
click at [249, 218] on input "file" at bounding box center [240, 204] width 56 height 56
type input "C:\fakepath\3905A6E2-088E-4DEF-930D-A3E13C1F9F05.jpeg"
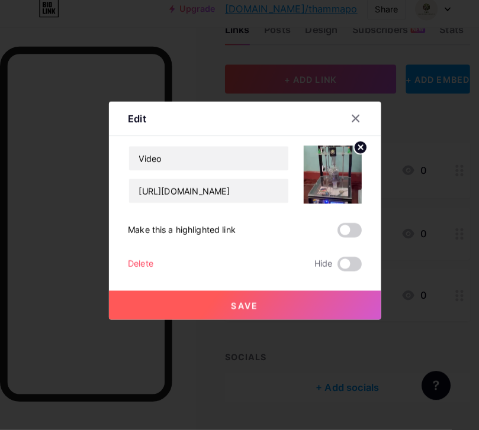
click at [166, 313] on button "Save" at bounding box center [240, 308] width 266 height 28
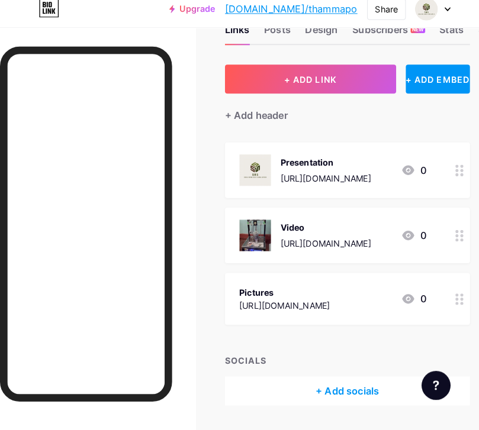
click at [323, 302] on div "https://drive.google.com/file/d/1JTeBBjNFbtFAoBLr9HOttwGhzkc3Ul5n/view?usp=driv…" at bounding box center [278, 308] width 89 height 12
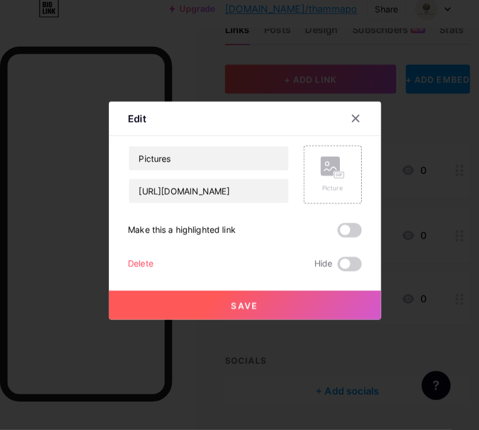
click at [328, 176] on icon at bounding box center [323, 174] width 12 height 4
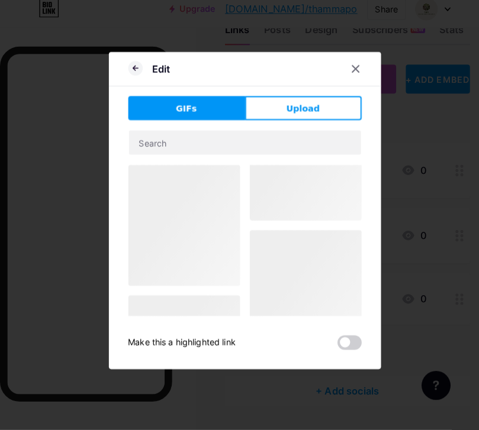
click at [291, 121] on span "Upload" at bounding box center [296, 115] width 33 height 12
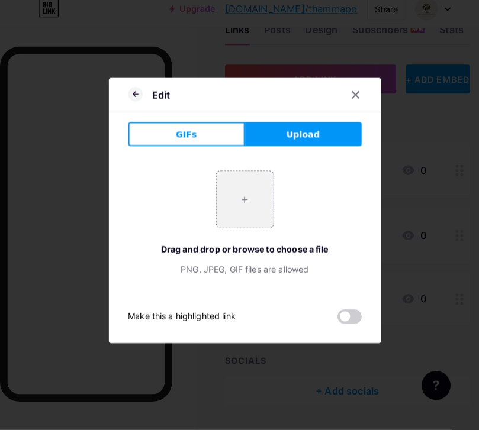
click at [234, 209] on input "file" at bounding box center [240, 204] width 56 height 56
type input "C:\fakepath\2FE5F781-B427-46B0-BBE8-8CED1E425E2F.jpeg"
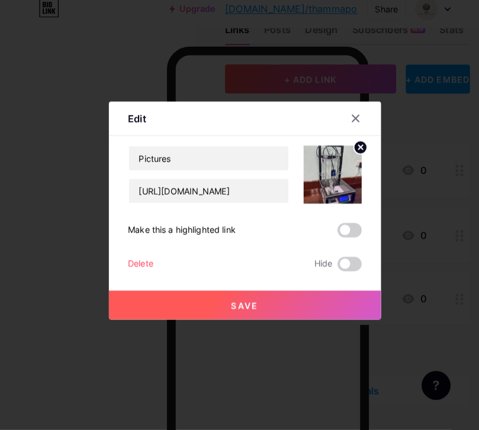
scroll to position [71, 28]
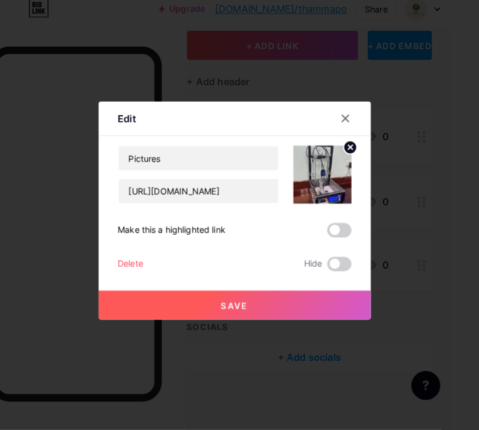
click at [140, 322] on button "Save" at bounding box center [240, 308] width 266 height 28
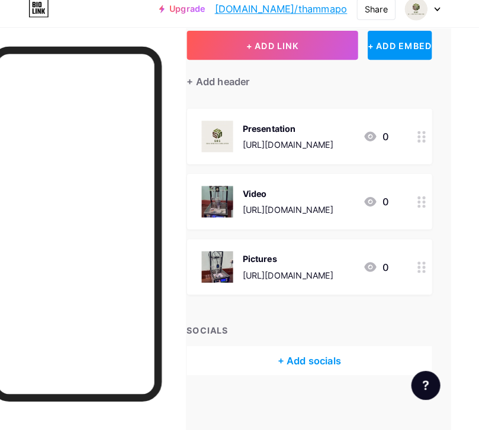
click at [372, 12] on div "Share" at bounding box center [378, 18] width 22 height 12
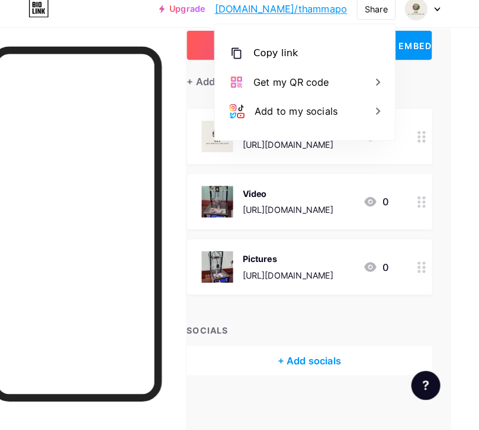
click at [336, 54] on div "Copy link" at bounding box center [308, 61] width 176 height 28
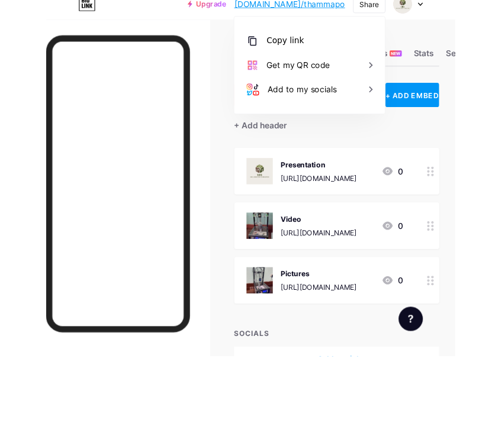
scroll to position [50, 0]
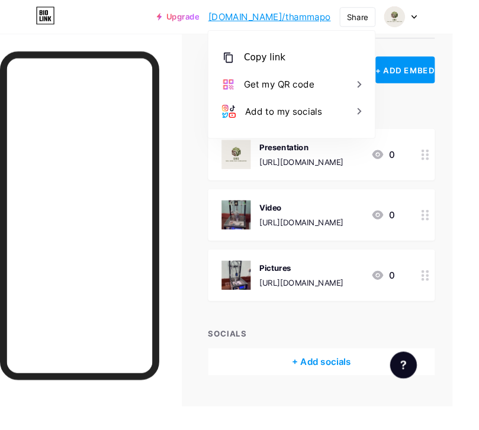
click at [441, 20] on div at bounding box center [424, 17] width 34 height 21
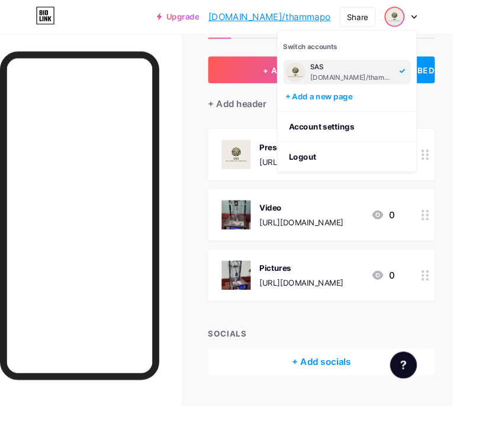
click at [362, 164] on li "Logout" at bounding box center [367, 166] width 147 height 32
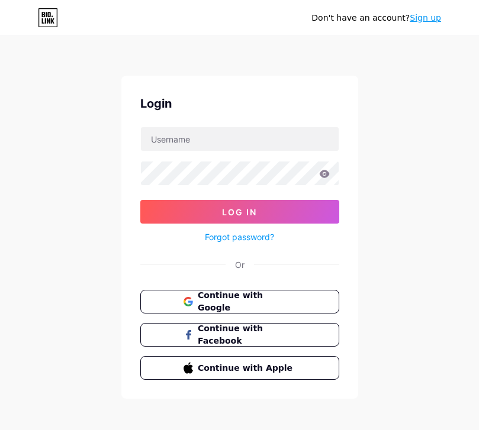
click at [266, 300] on span "Continue with Google" at bounding box center [247, 301] width 98 height 25
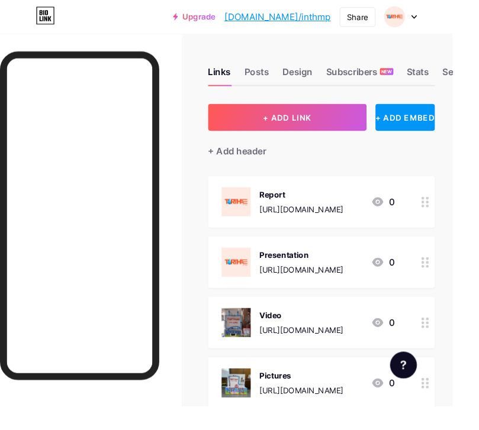
click at [309, 74] on div "Design" at bounding box center [315, 79] width 32 height 21
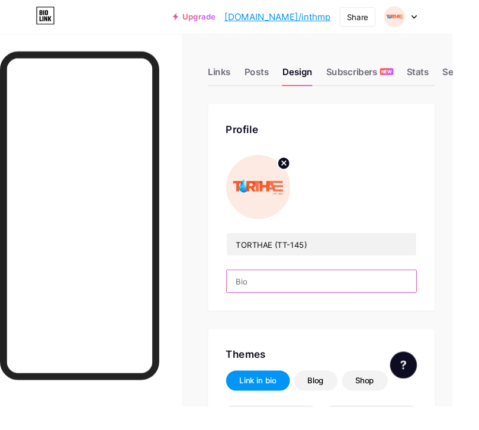
click at [300, 298] on input "text" at bounding box center [340, 298] width 201 height 24
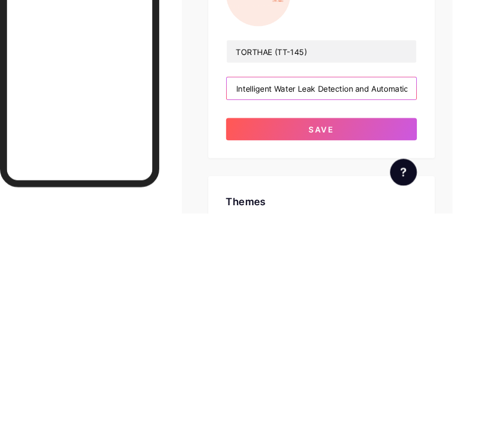
type input "Intelligent Water Leak Detection and Automatic Flow Shut-Off System"
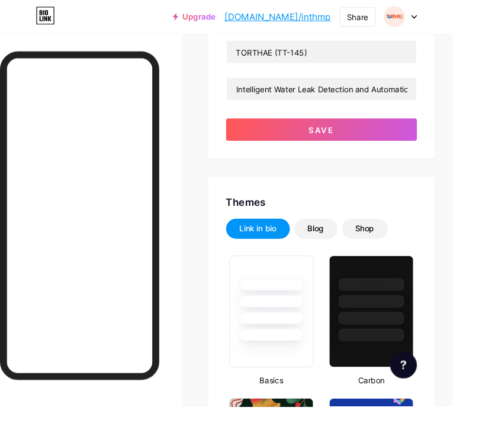
click at [416, 143] on button "Save" at bounding box center [340, 137] width 202 height 24
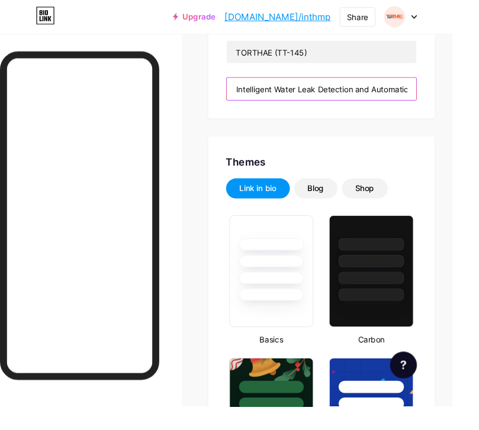
click at [397, 93] on input "Intelligent Water Leak Detection and Automatic Flow Shut-Off System" at bounding box center [340, 94] width 201 height 24
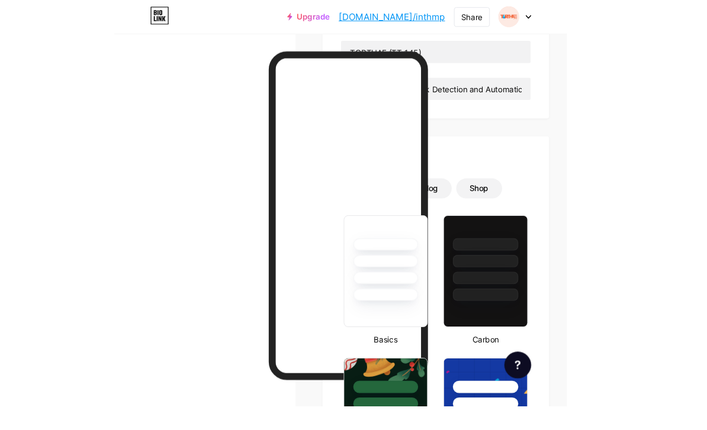
scroll to position [60, 0]
